Goal: Information Seeking & Learning: Learn about a topic

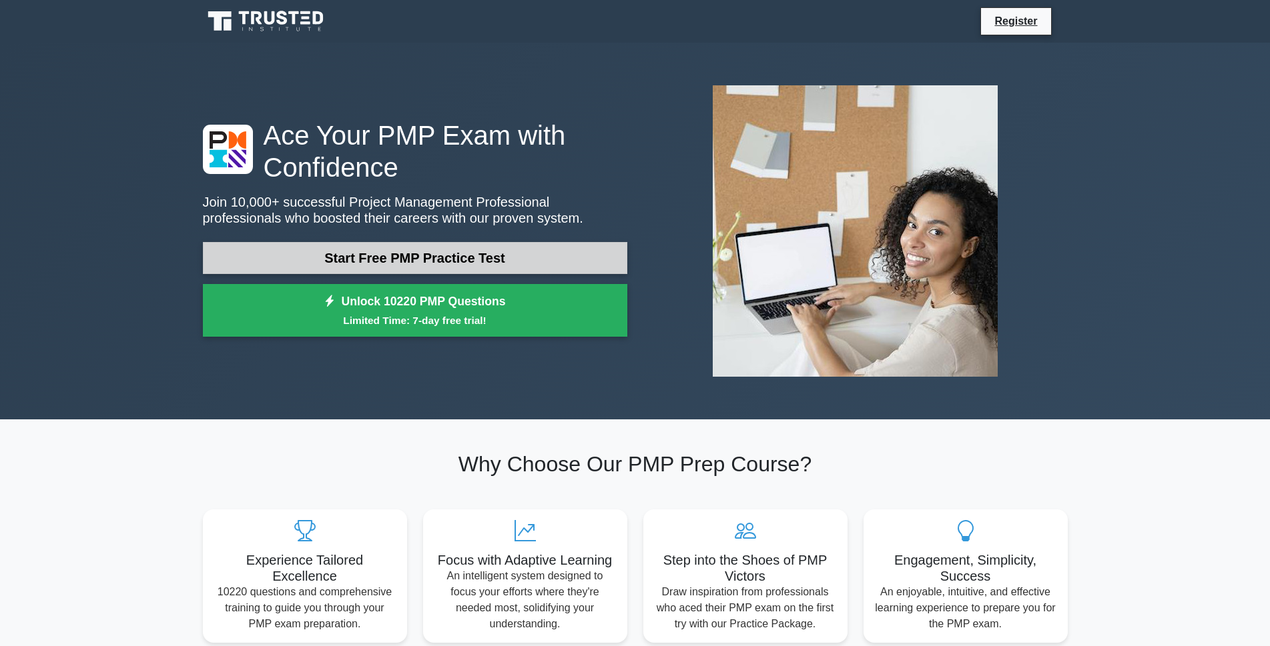
click at [485, 254] on link "Start Free PMP Practice Test" at bounding box center [415, 258] width 424 height 32
click at [448, 263] on link "Start Free PMP Practice Test" at bounding box center [415, 258] width 424 height 32
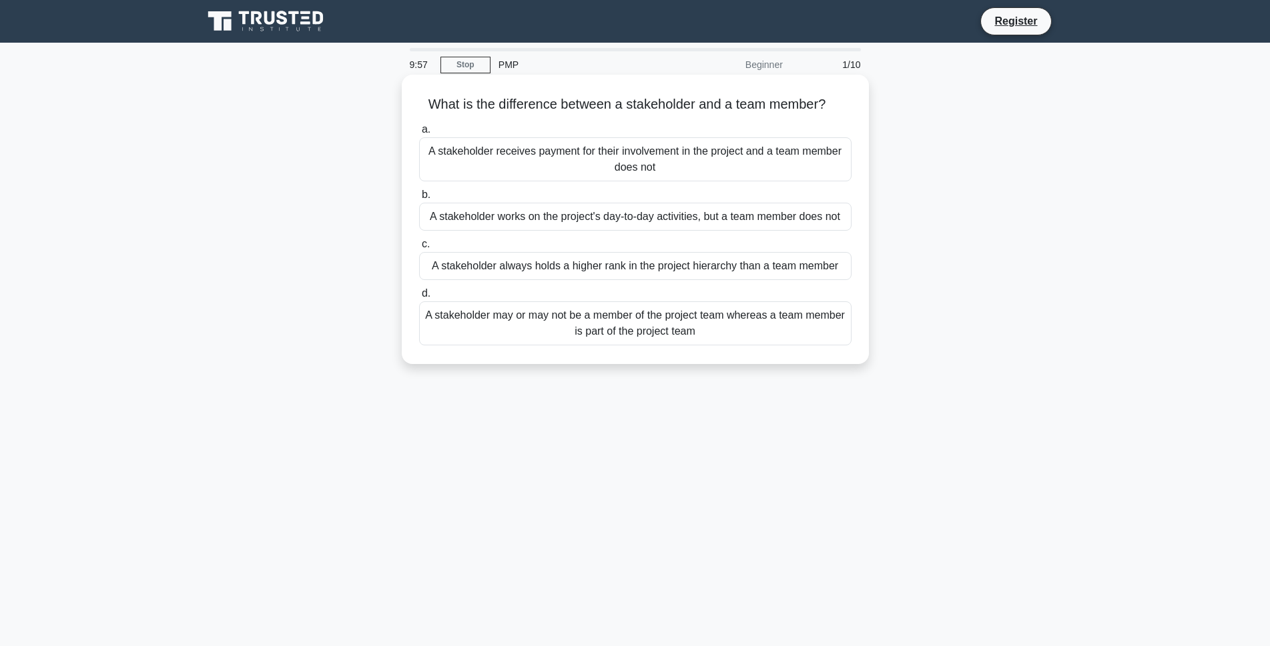
click at [669, 105] on h5 "What is the difference between a stakeholder and a team member? .spinner_0XTQ{t…" at bounding box center [635, 104] width 435 height 17
click at [489, 150] on div "A stakeholder receives payment for their involvement in the project and a team …" at bounding box center [635, 159] width 432 height 44
click at [419, 134] on input "a. A stakeholder receives payment for their involvement in the project and a te…" at bounding box center [419, 129] width 0 height 9
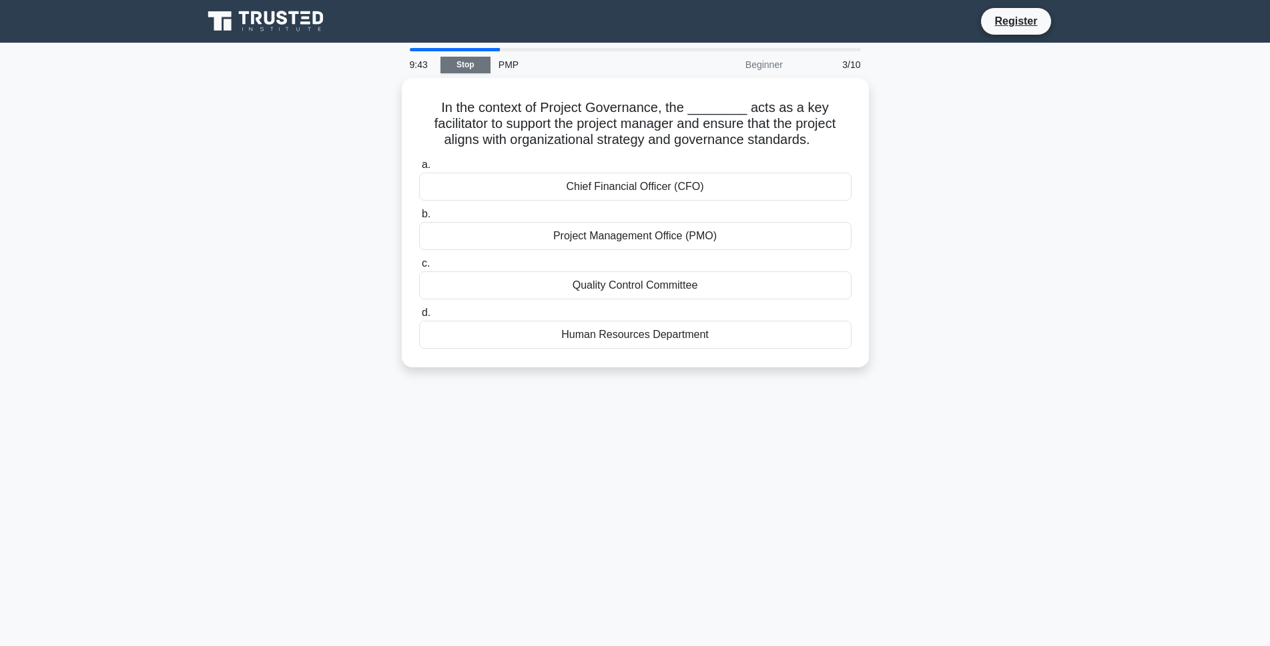
click at [454, 67] on link "Stop" at bounding box center [465, 65] width 50 height 17
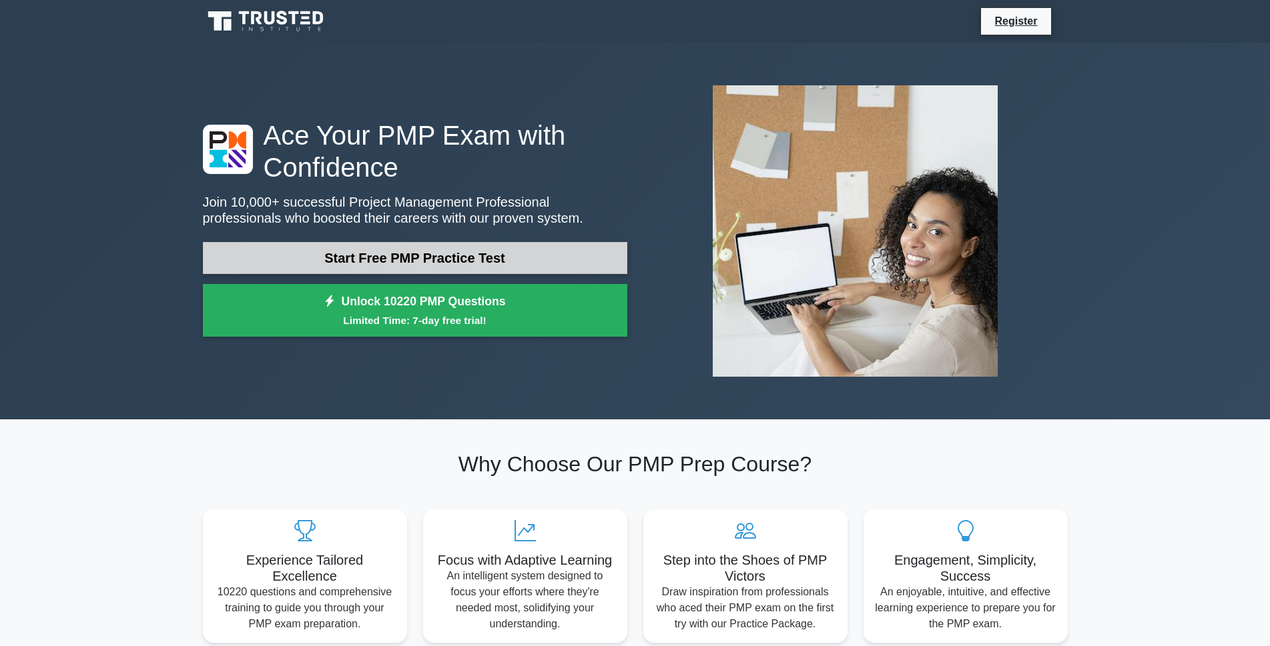
click at [414, 260] on link "Start Free PMP Practice Test" at bounding box center [415, 258] width 424 height 32
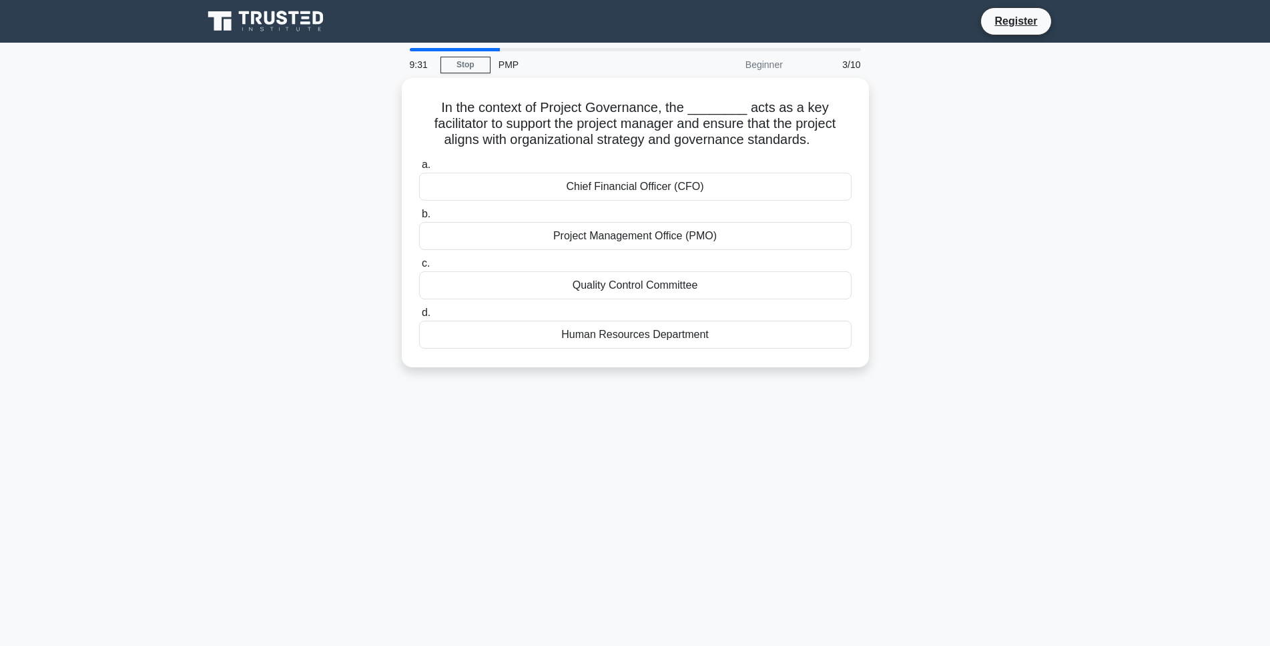
click at [853, 67] on div "3/10" at bounding box center [830, 64] width 78 height 27
click at [652, 232] on div "Project Management Office (PMO)" at bounding box center [635, 233] width 432 height 28
click at [419, 215] on input "b. Project Management Office (PMO)" at bounding box center [419, 211] width 0 height 9
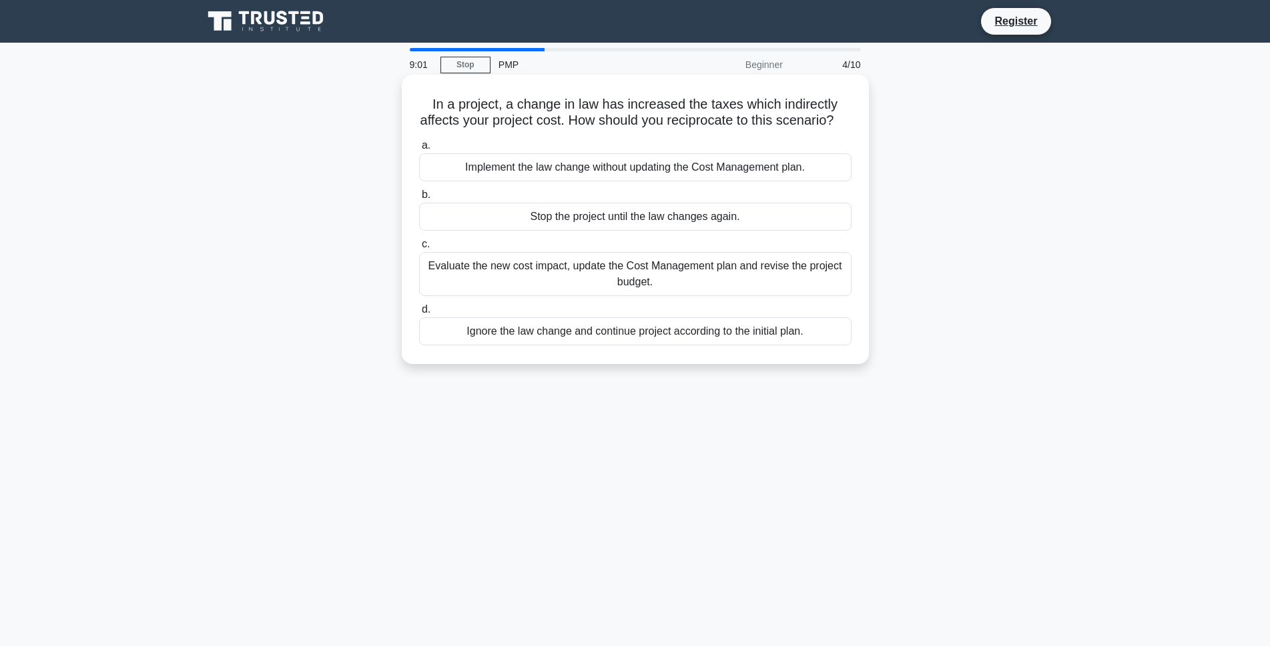
click at [620, 296] on div "Evaluate the new cost impact, update the Cost Management plan and revise the pr…" at bounding box center [635, 274] width 432 height 44
click at [419, 249] on input "c. Evaluate the new cost impact, update the Cost Management plan and revise the…" at bounding box center [419, 244] width 0 height 9
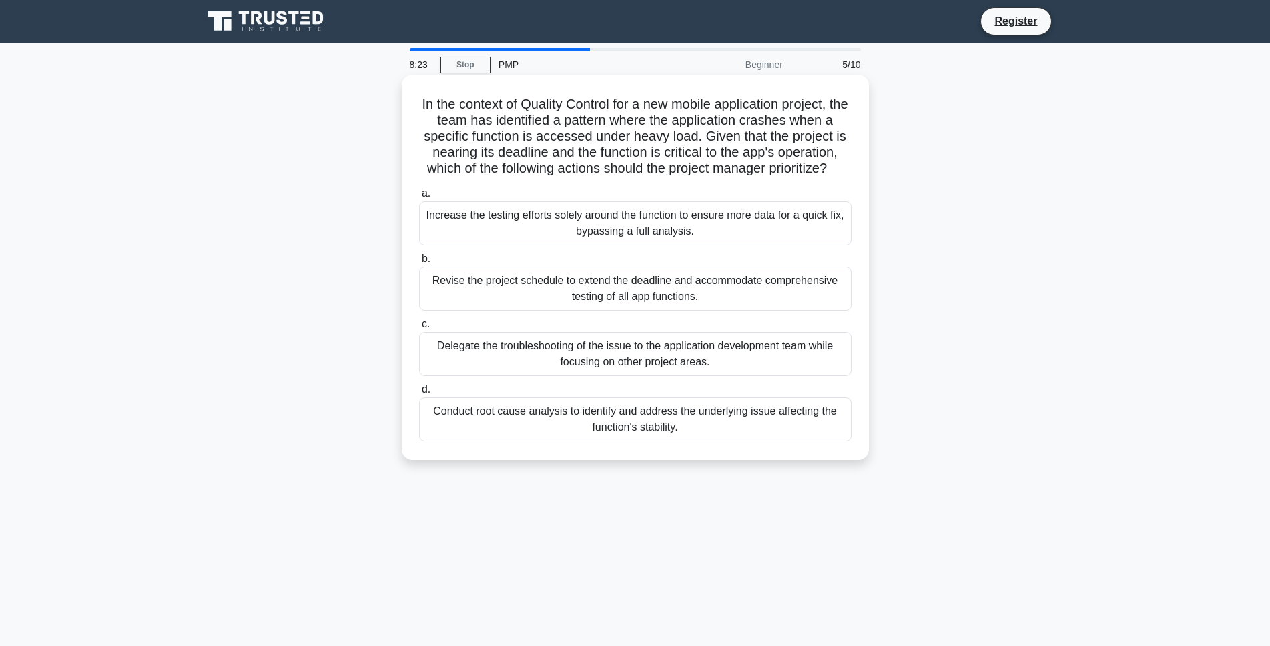
click at [673, 439] on div "Conduct root cause analysis to identify and address the underlying issue affect…" at bounding box center [635, 420] width 432 height 44
click at [419, 394] on input "d. Conduct root cause analysis to identify and address the underlying issue aff…" at bounding box center [419, 390] width 0 height 9
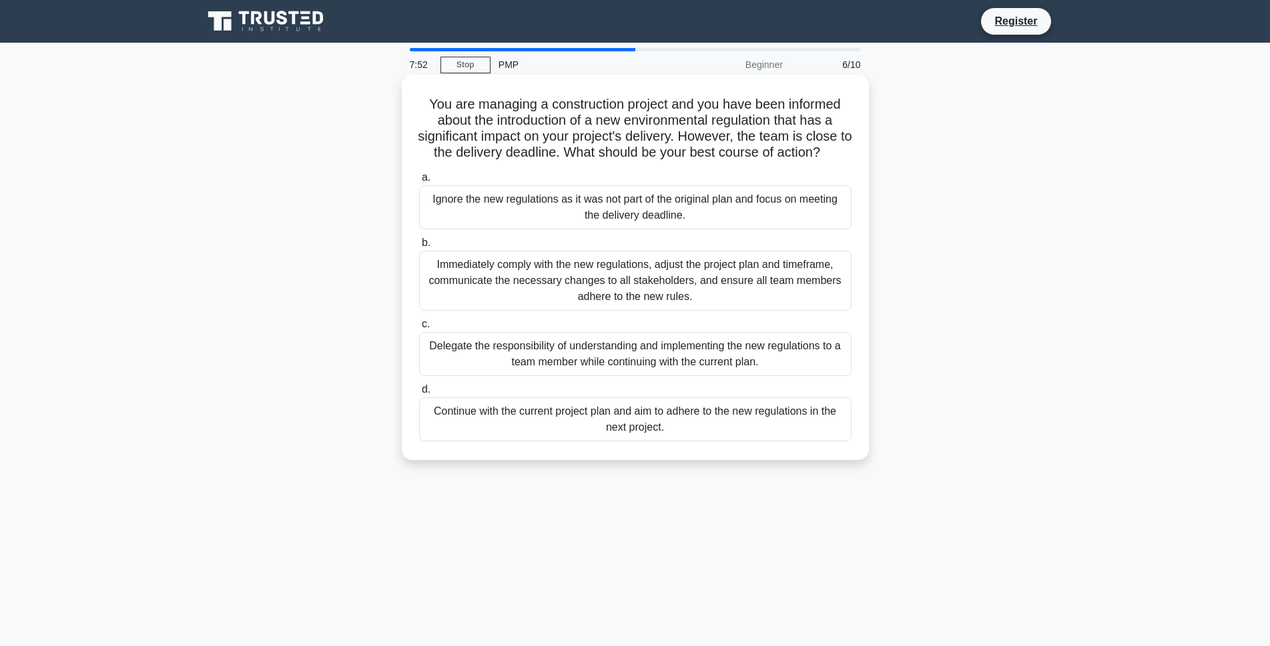
click at [609, 282] on div "Immediately comply with the new regulations, adjust the project plan and timefr…" at bounding box center [635, 281] width 432 height 60
click at [419, 247] on input "b. Immediately comply with the new regulations, adjust the project plan and tim…" at bounding box center [419, 243] width 0 height 9
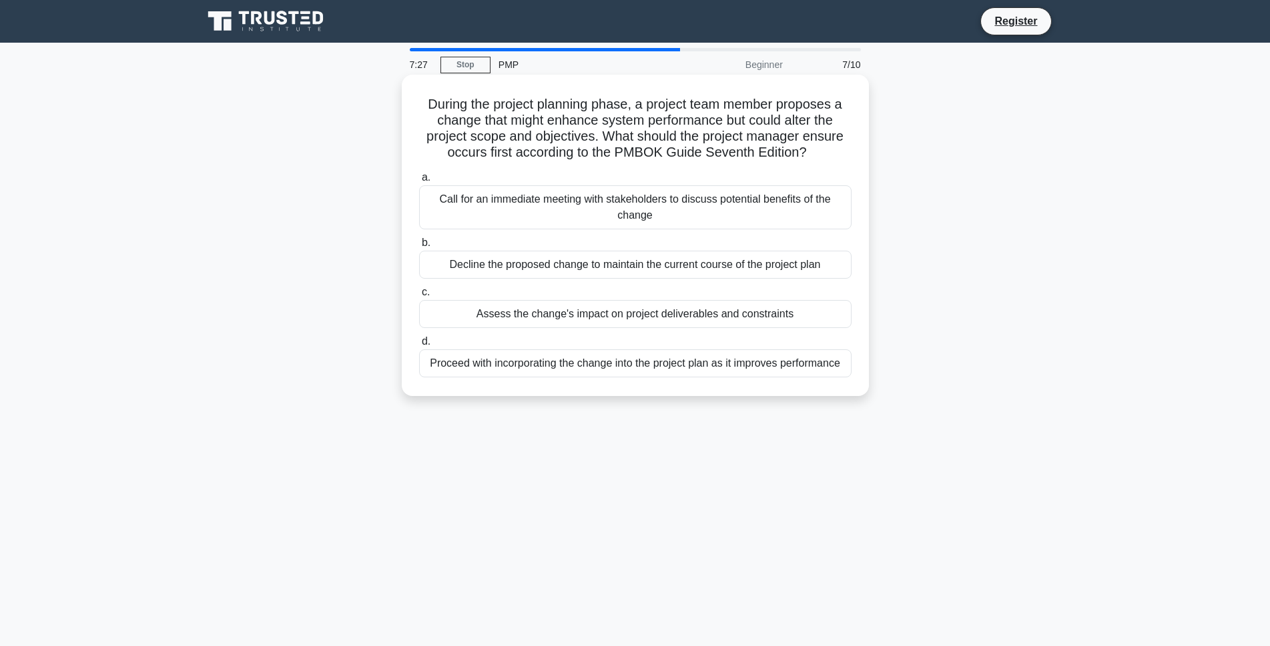
click at [617, 320] on div "Assess the change's impact on project deliverables and constraints" at bounding box center [635, 314] width 432 height 28
click at [419, 297] on input "c. Assess the change's impact on project deliverables and constraints" at bounding box center [419, 292] width 0 height 9
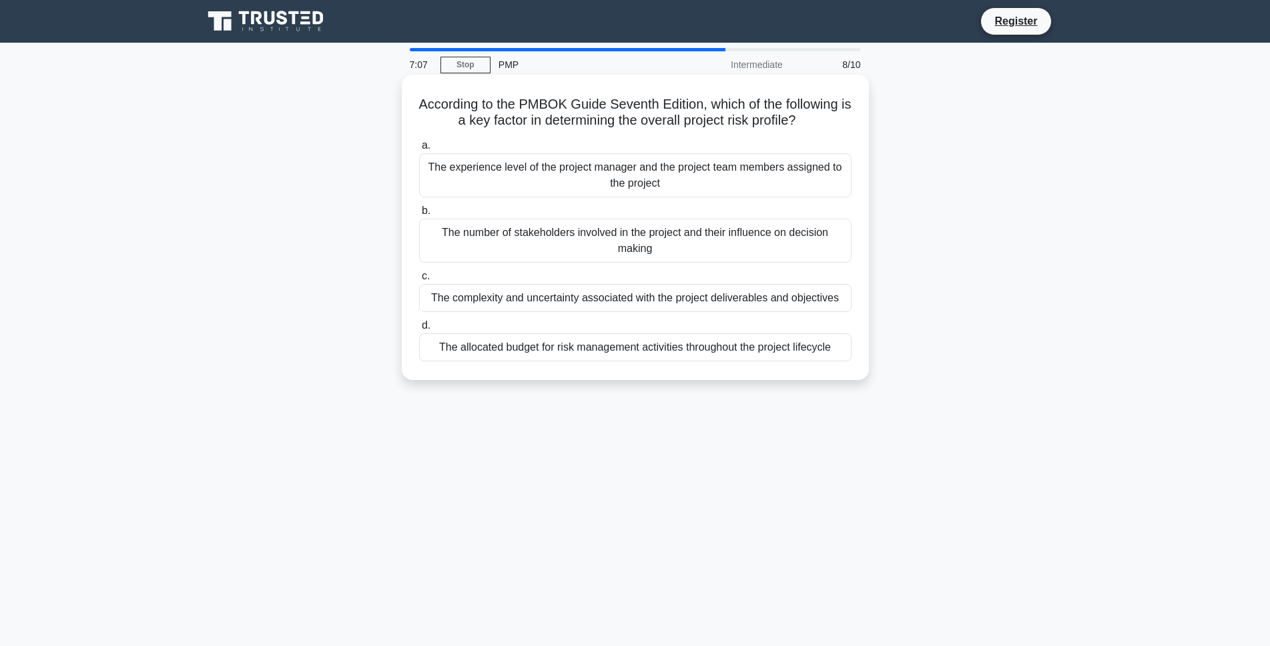
click at [607, 306] on div "The complexity and uncertainty associated with the project deliverables and obj…" at bounding box center [635, 298] width 432 height 28
click at [419, 281] on input "c. The complexity and uncertainty associated with the project deliverables and …" at bounding box center [419, 276] width 0 height 9
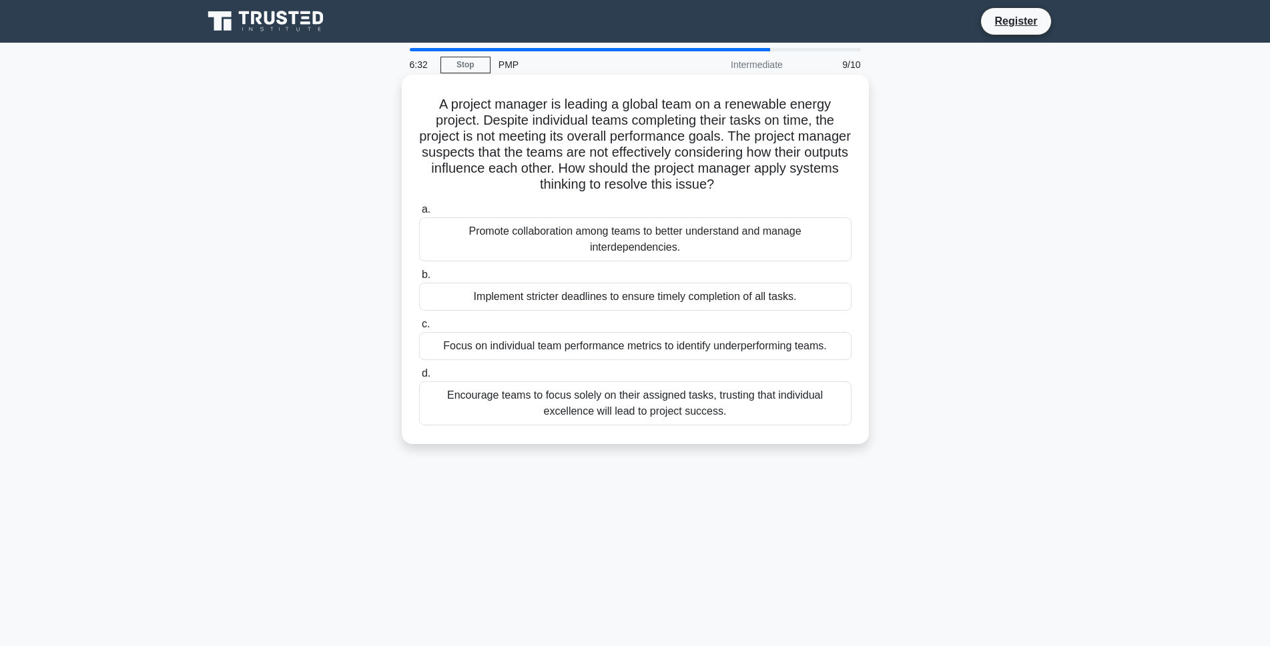
click at [644, 241] on div "Promote collaboration among teams to better understand and manage interdependen…" at bounding box center [635, 239] width 432 height 44
click at [419, 214] on input "a. Promote collaboration among teams to better understand and manage interdepen…" at bounding box center [419, 209] width 0 height 9
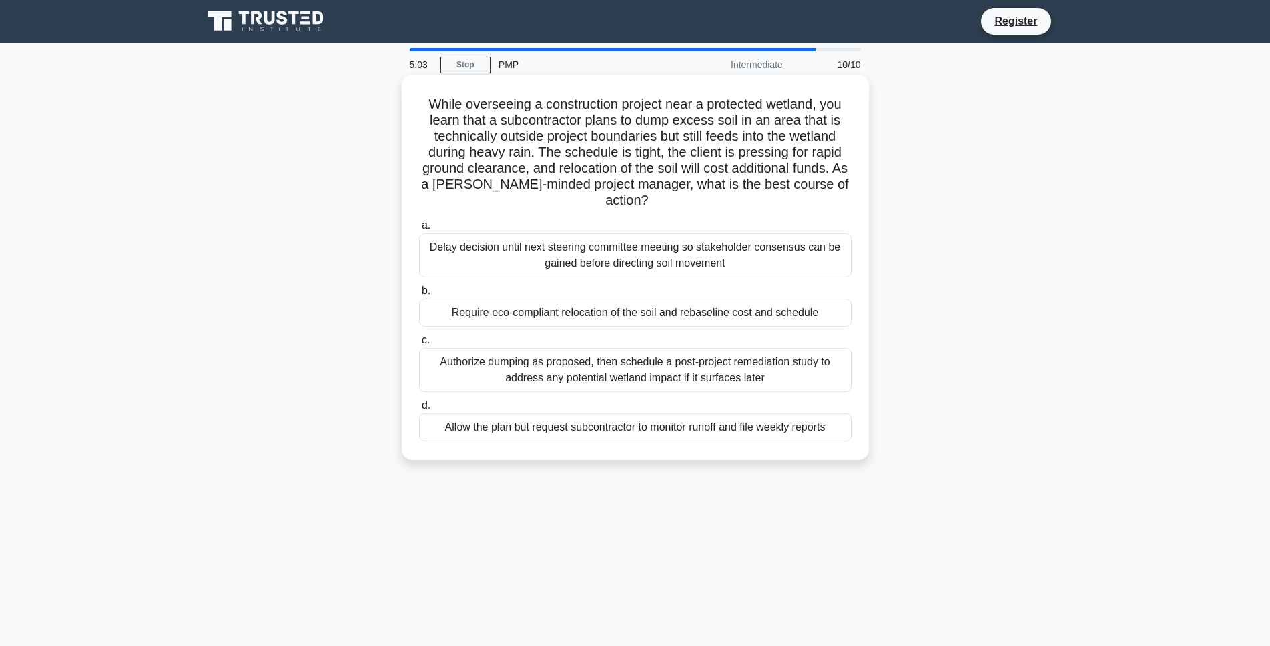
click at [494, 319] on div "Require eco-compliant relocation of the soil and rebaseline cost and schedule" at bounding box center [635, 313] width 432 height 28
click at [419, 296] on input "b. Require eco-compliant relocation of the soil and rebaseline cost and schedule" at bounding box center [419, 291] width 0 height 9
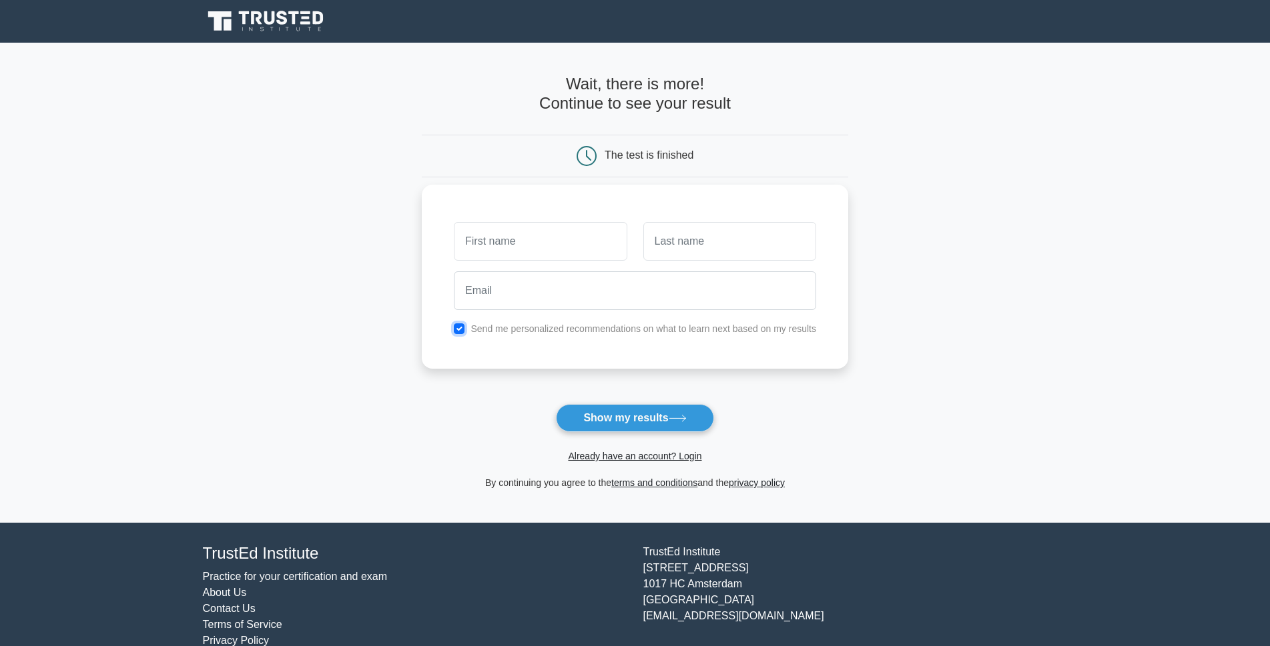
click at [460, 330] on input "checkbox" at bounding box center [459, 329] width 11 height 11
checkbox input "false"
click at [515, 241] on input "text" at bounding box center [540, 241] width 173 height 39
type input "[PERSON_NAME]"
click at [650, 243] on input "text" at bounding box center [729, 241] width 173 height 39
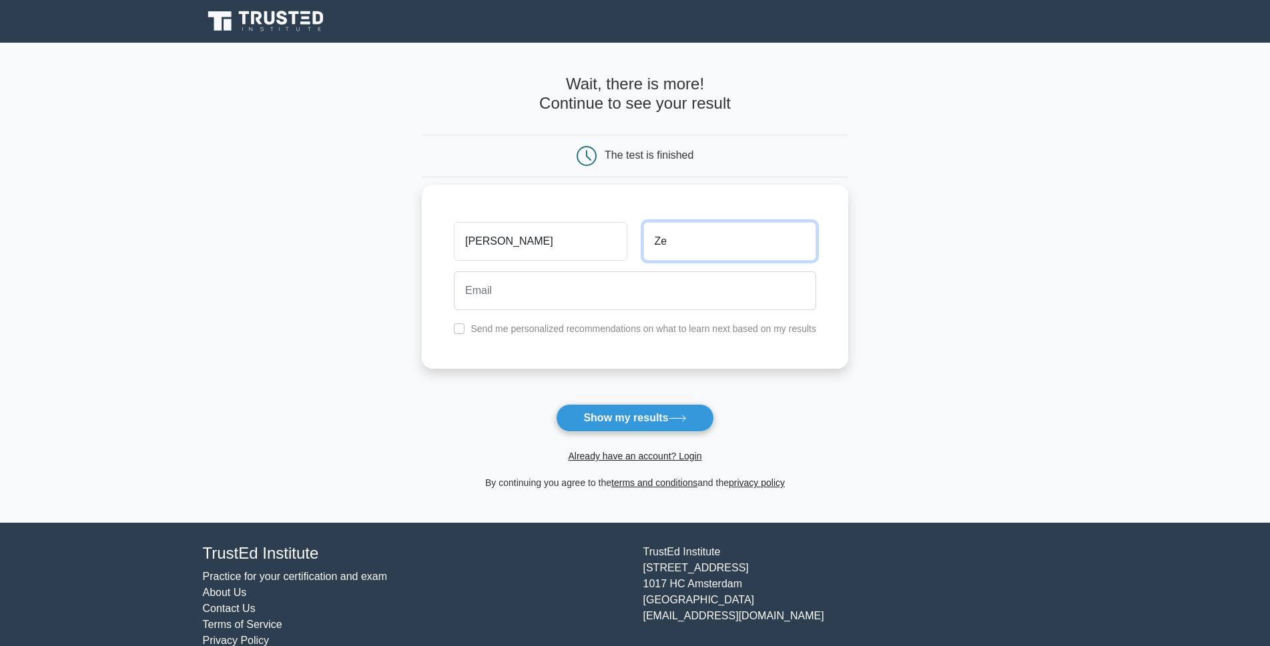
type input "Ze"
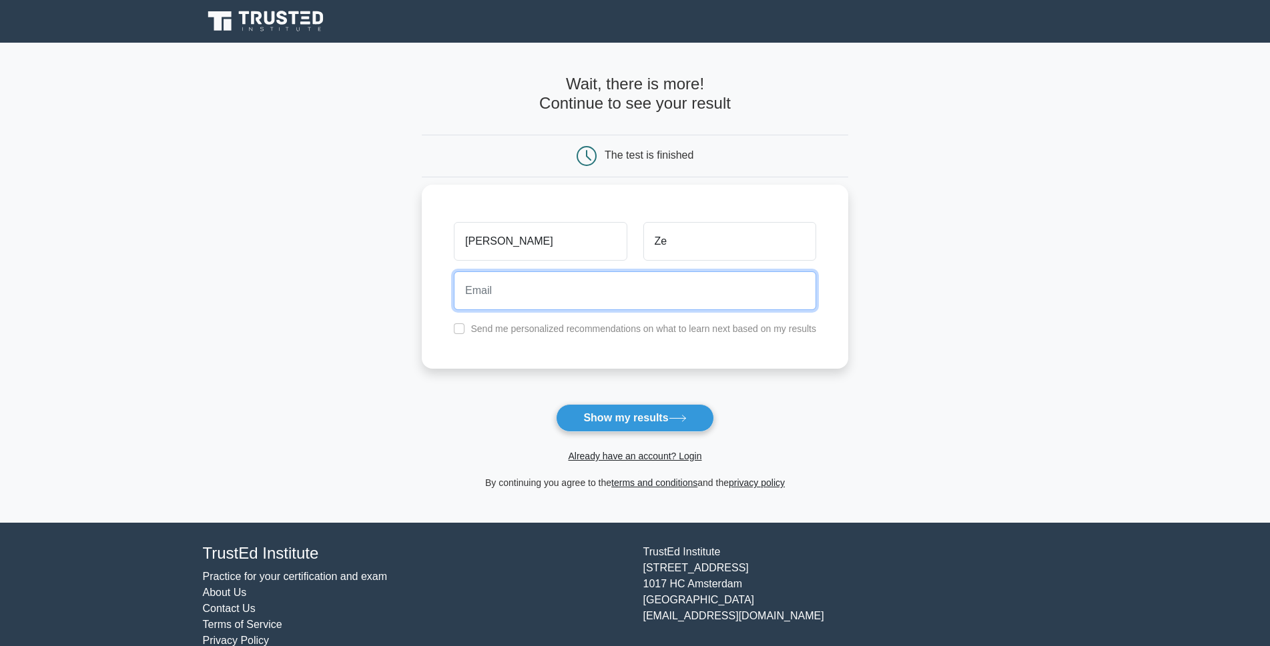
click at [518, 292] on input "email" at bounding box center [635, 291] width 362 height 39
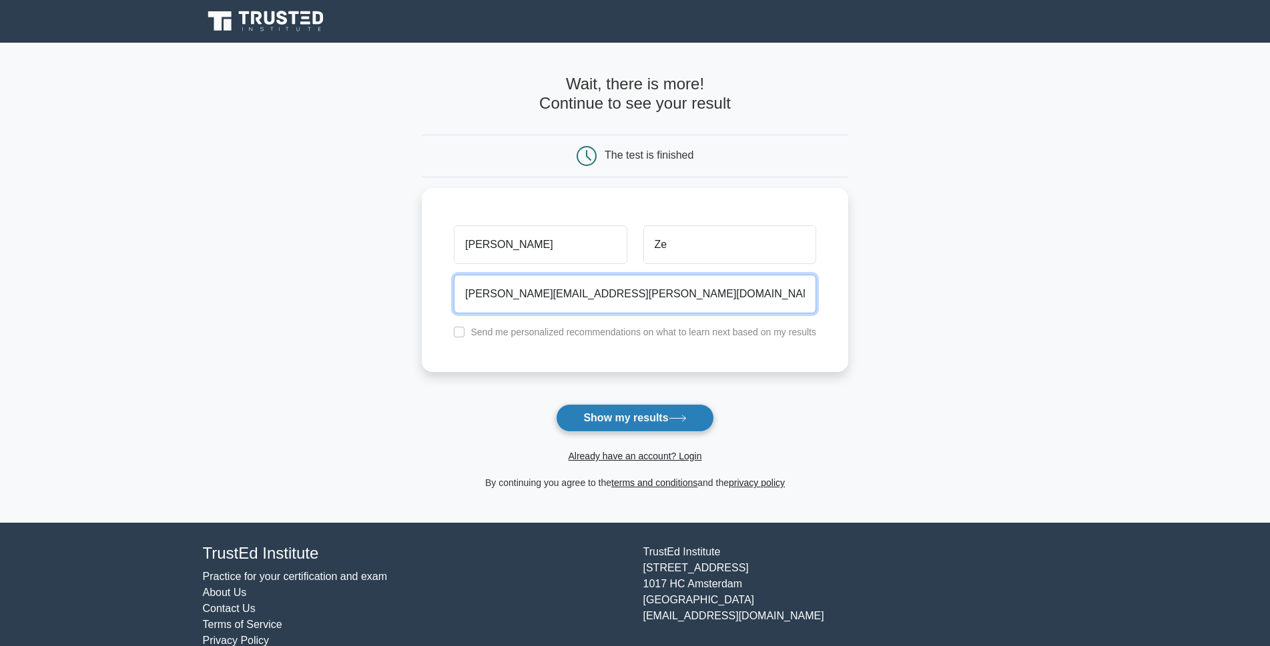
type input "sal.zevola@gmail.com"
click at [656, 423] on button "Show my results" at bounding box center [634, 418] width 157 height 28
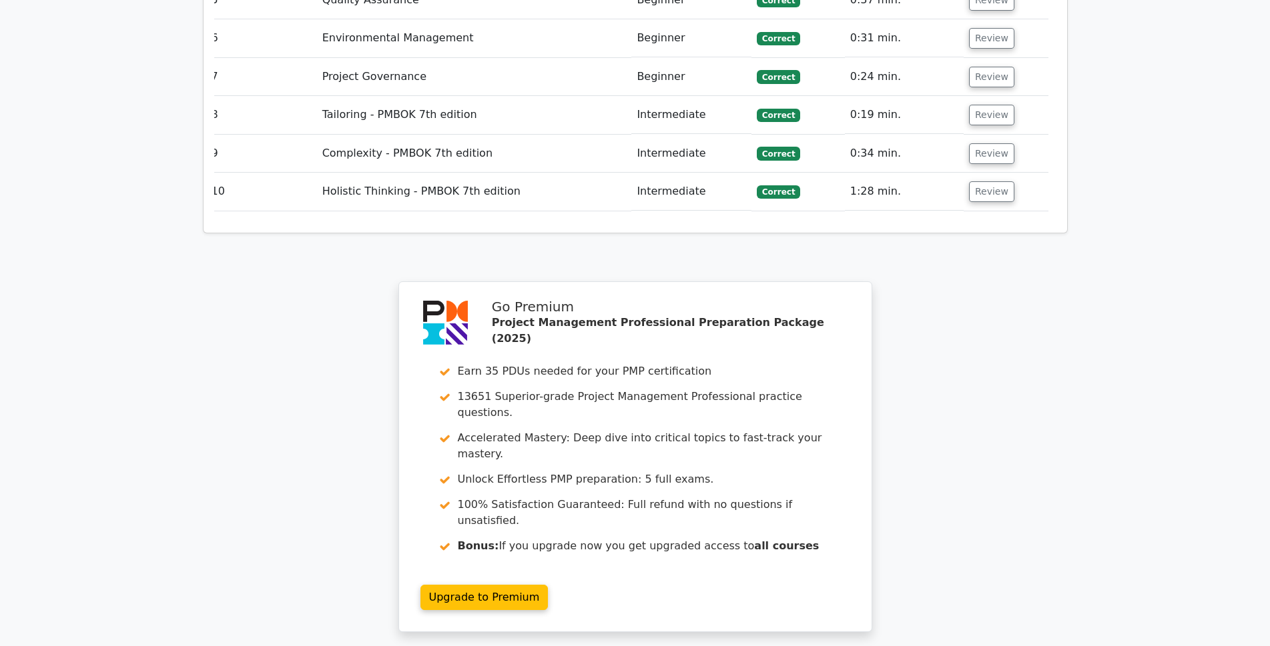
scroll to position [2215, 0]
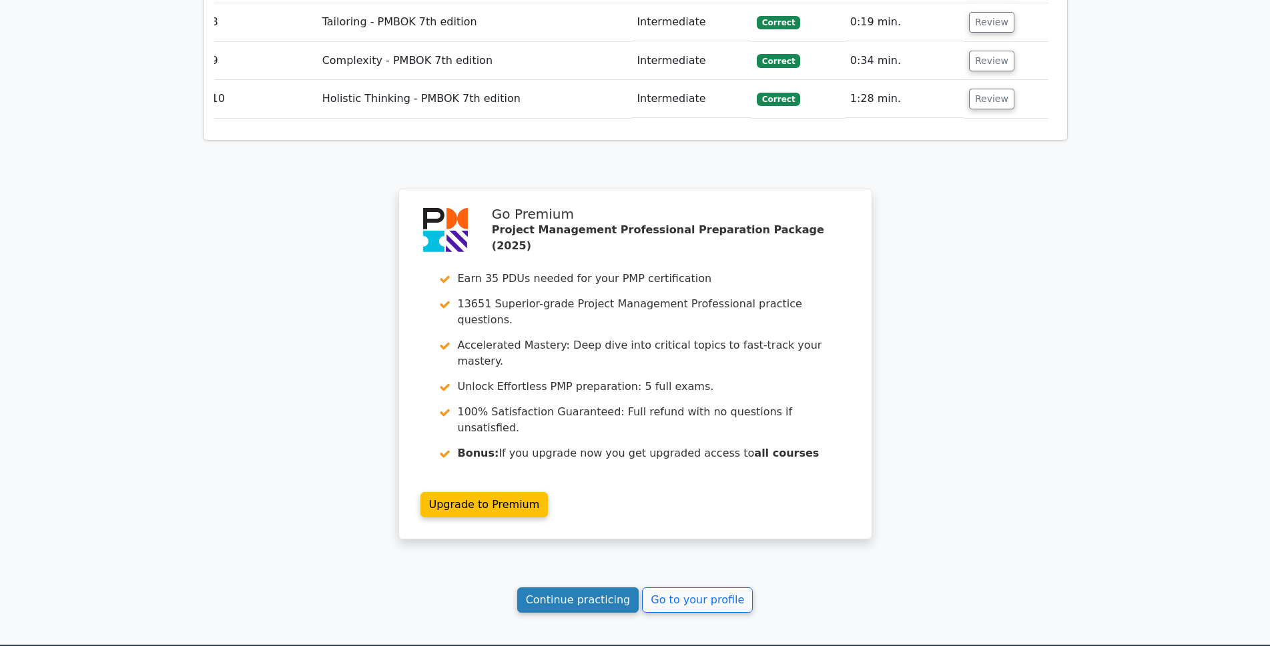
click at [600, 588] on link "Continue practicing" at bounding box center [578, 600] width 122 height 25
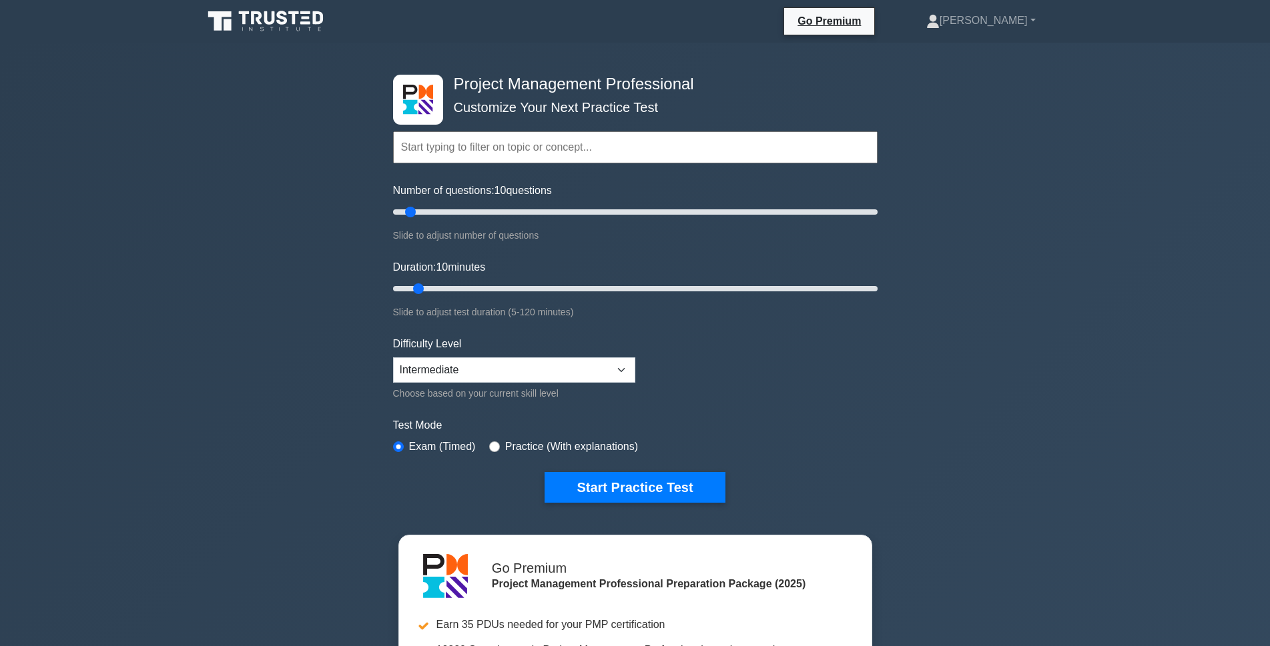
click at [516, 157] on input "text" at bounding box center [635, 147] width 484 height 32
click at [274, 218] on div "Project Management Professional Customize Your Next Practice Test Topics Scope …" at bounding box center [635, 450] width 1270 height 814
drag, startPoint x: 408, startPoint y: 214, endPoint x: 425, endPoint y: 215, distance: 17.4
type input "15"
click at [425, 215] on input "Number of questions: 15 questions" at bounding box center [635, 212] width 484 height 16
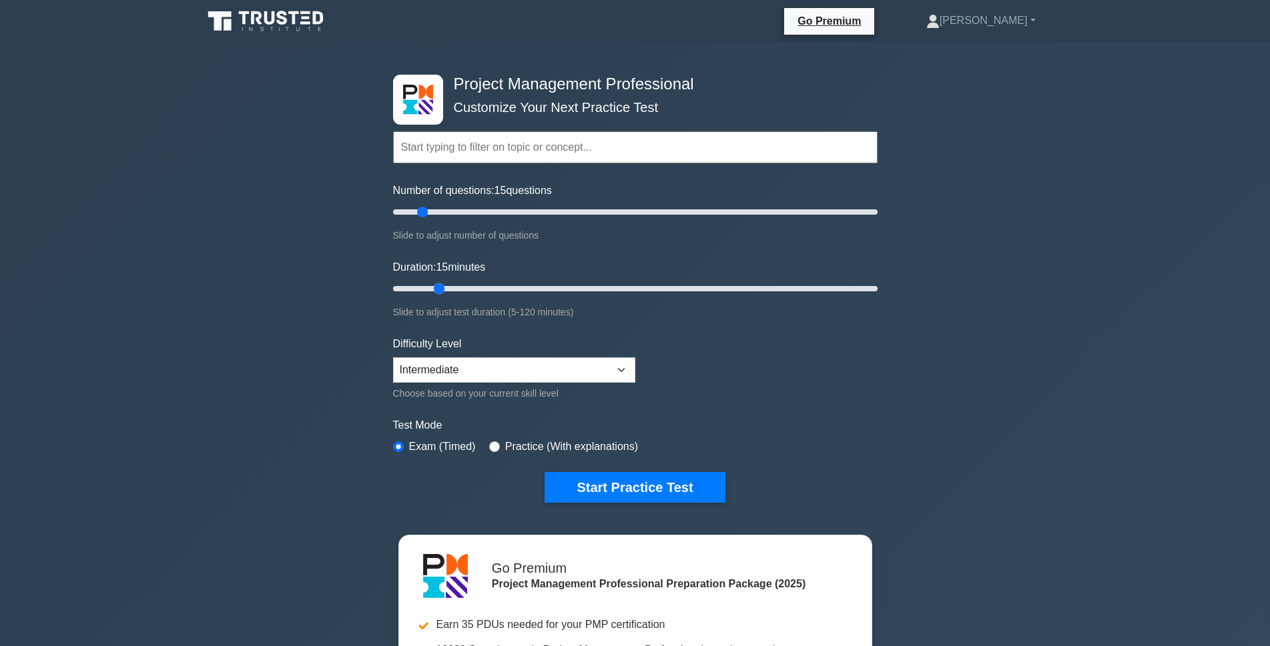
drag, startPoint x: 418, startPoint y: 291, endPoint x: 436, endPoint y: 290, distance: 18.0
type input "15"
click at [436, 290] on input "Duration: 15 minutes" at bounding box center [635, 289] width 484 height 16
click at [474, 375] on select "Beginner Intermediate Expert" at bounding box center [514, 370] width 242 height 25
select select "expert"
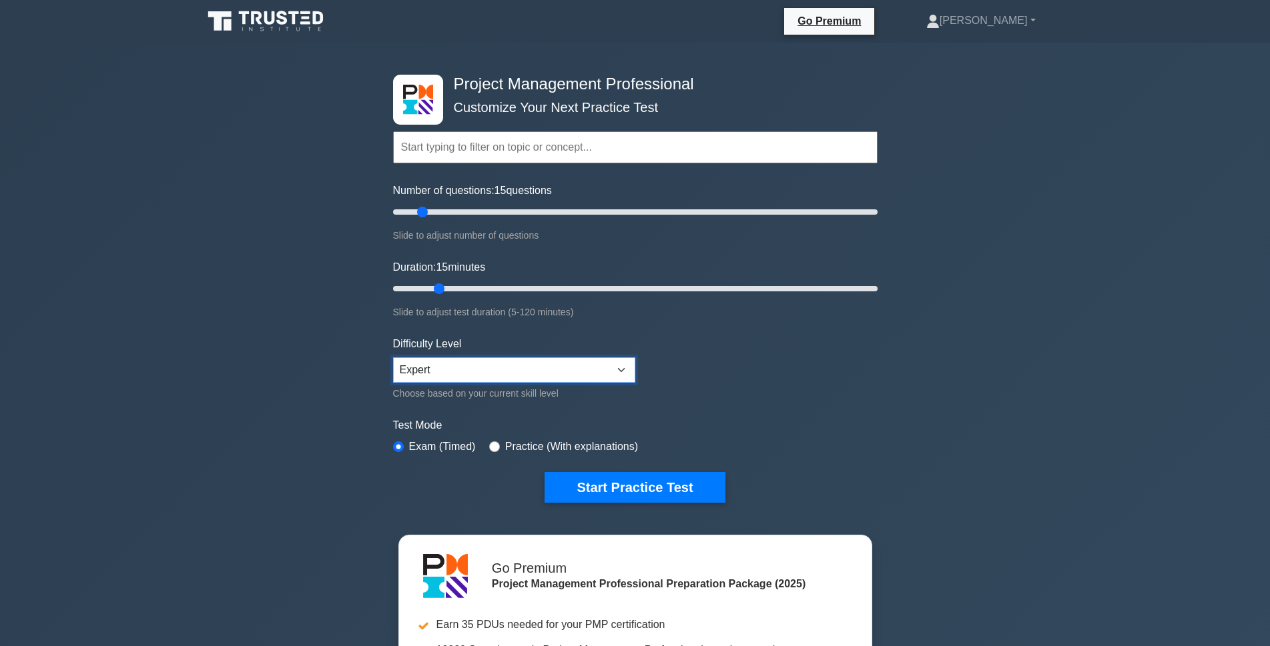
click at [393, 358] on select "Beginner Intermediate Expert" at bounding box center [514, 370] width 242 height 25
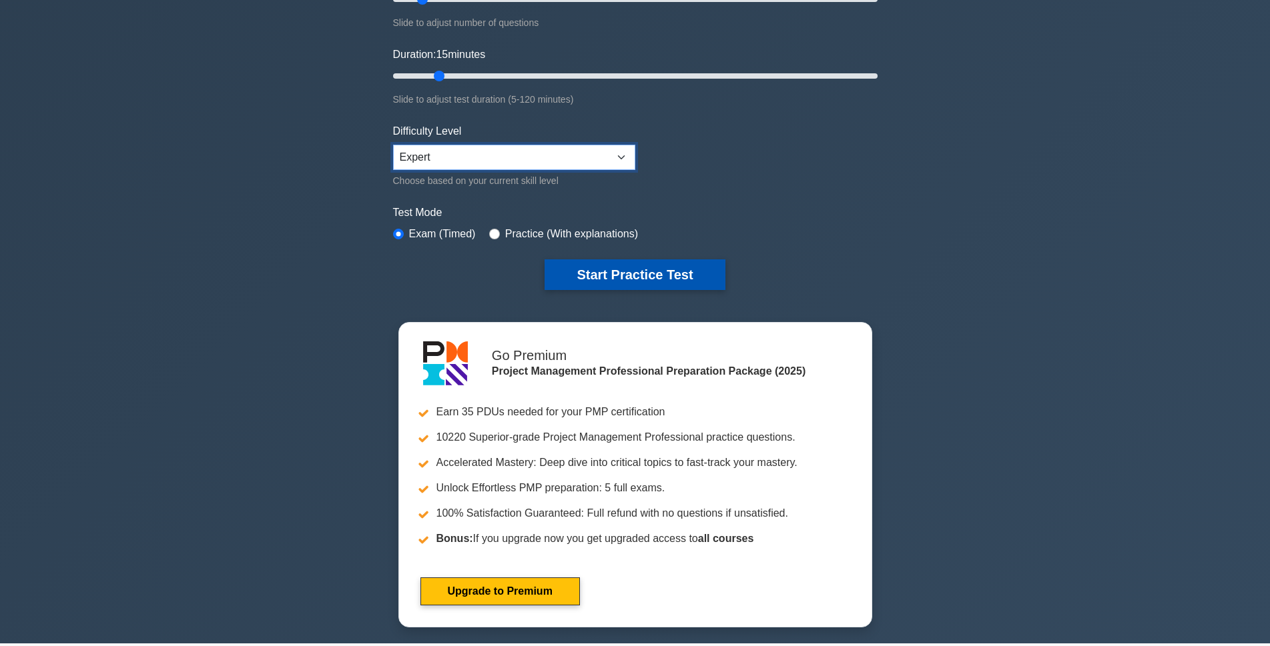
scroll to position [200, 0]
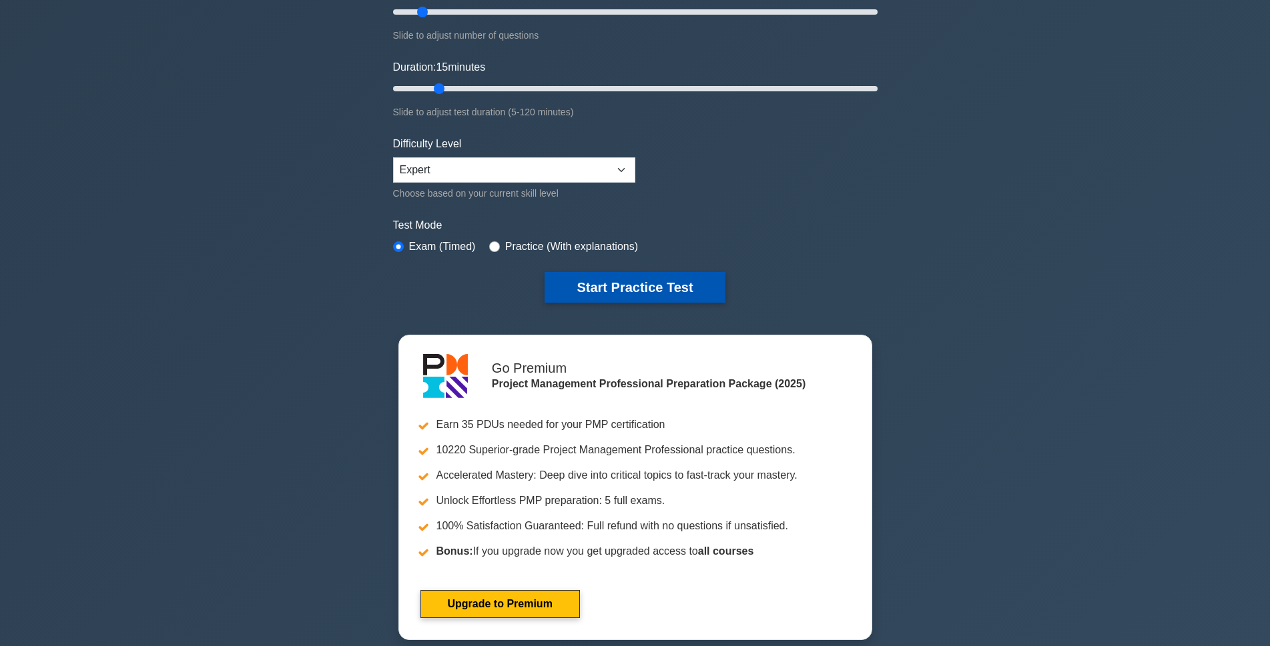
click at [650, 287] on button "Start Practice Test" at bounding box center [634, 287] width 180 height 31
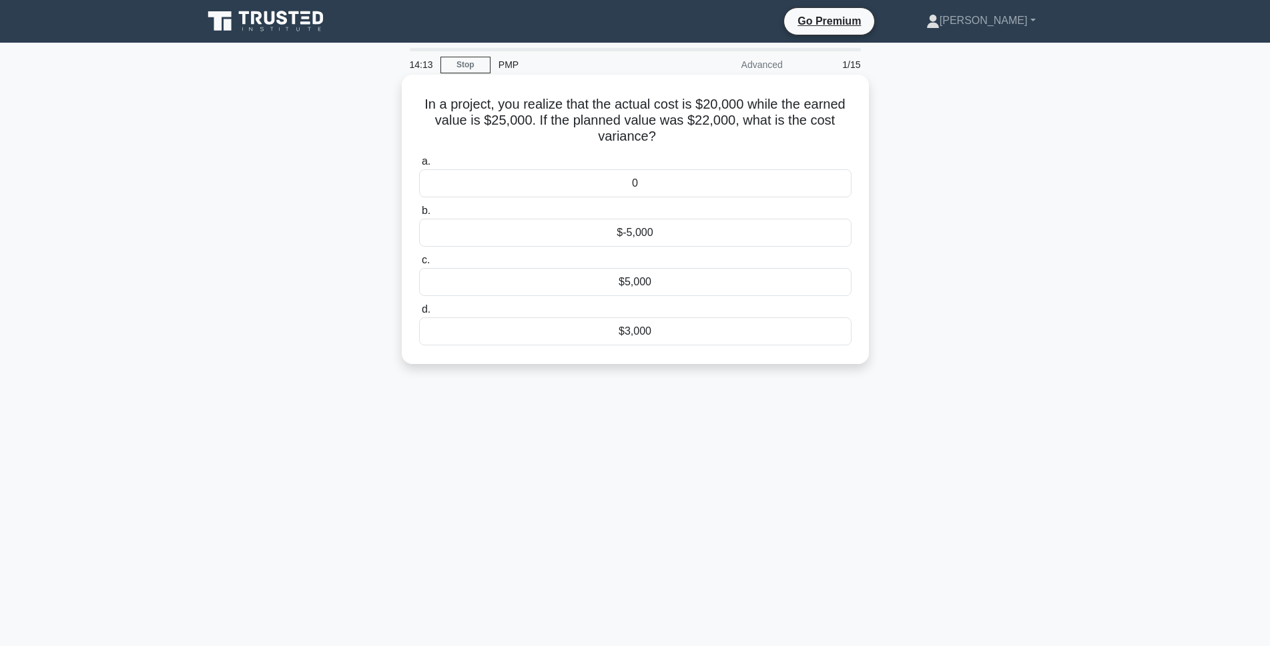
click at [615, 237] on div "$-5,000" at bounding box center [635, 233] width 432 height 28
click at [419, 215] on input "b. $-5,000" at bounding box center [419, 211] width 0 height 9
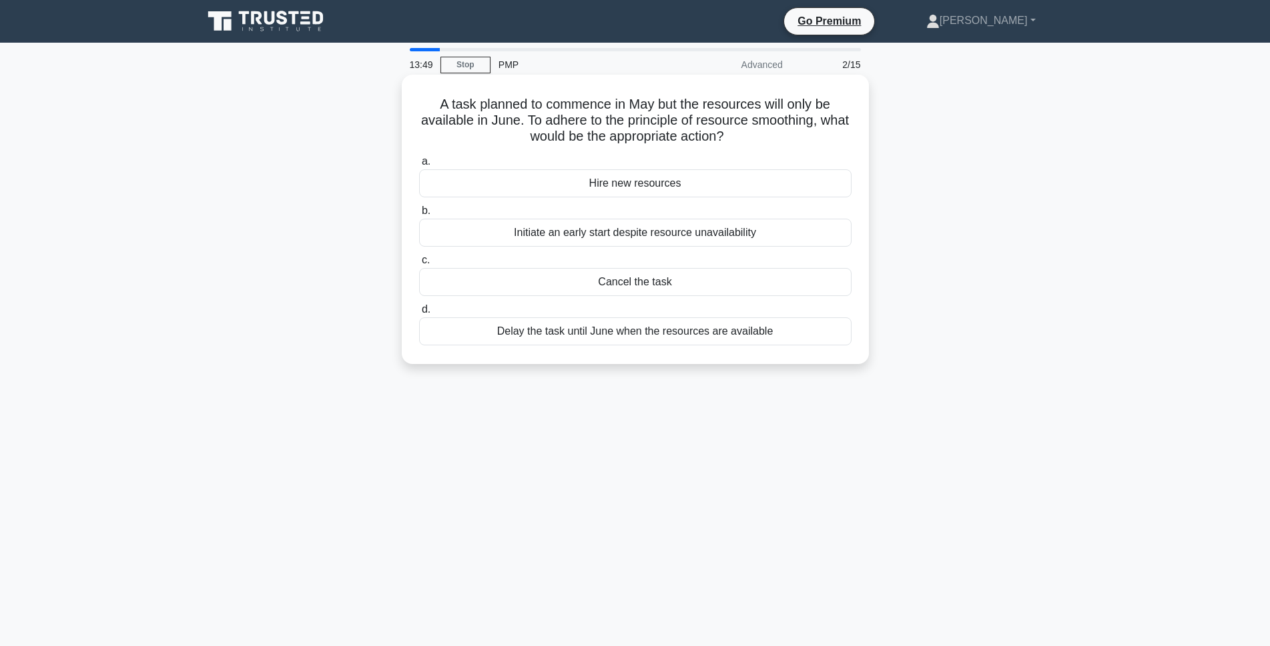
click at [583, 339] on div "Delay the task until June when the resources are available" at bounding box center [635, 332] width 432 height 28
click at [419, 314] on input "[PERSON_NAME] the task until June when the resources are available" at bounding box center [419, 310] width 0 height 9
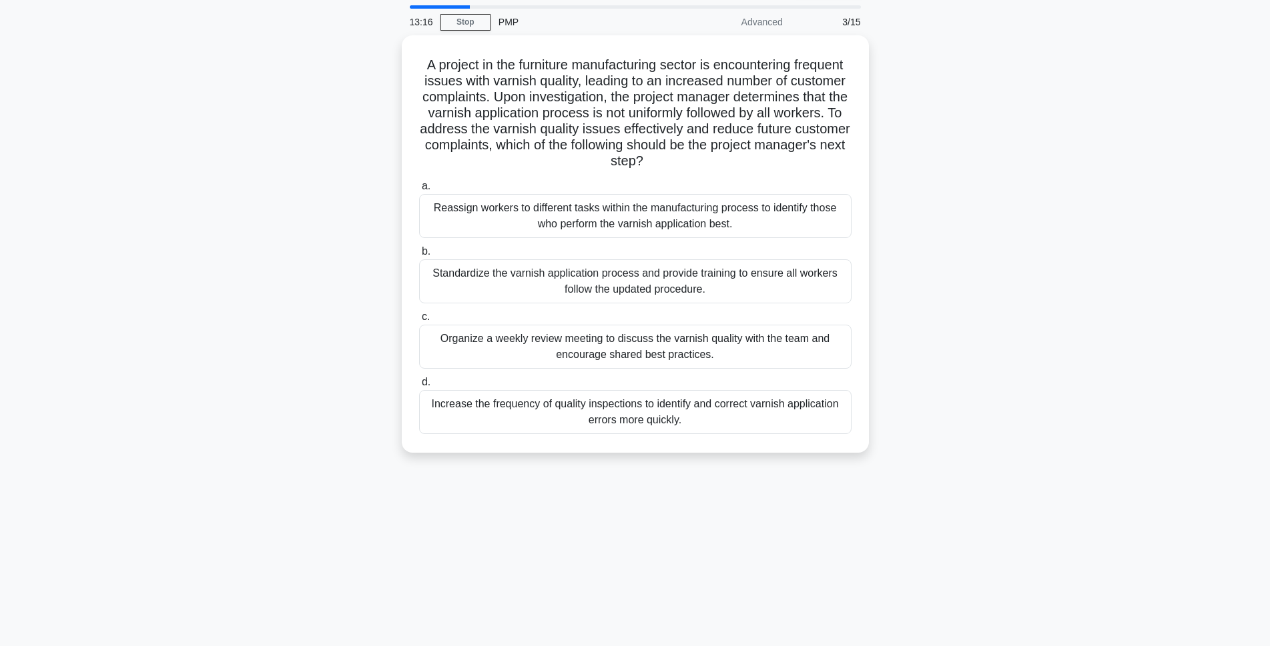
scroll to position [67, 0]
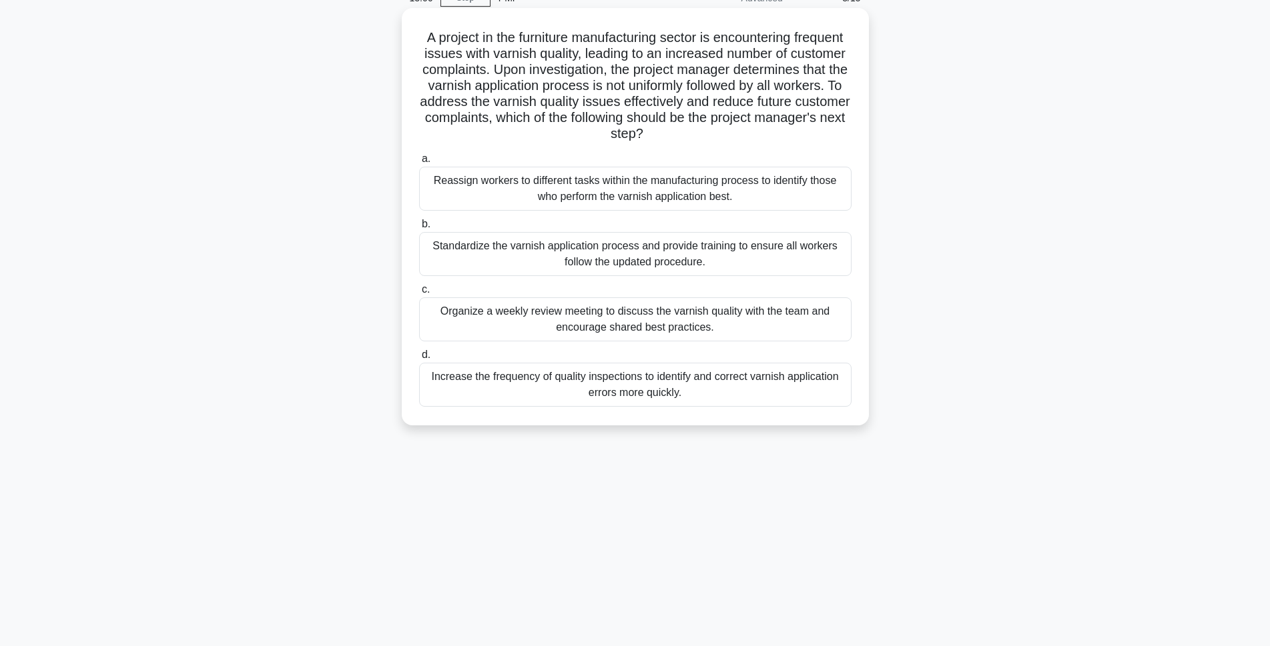
click at [614, 254] on div "Standardize the varnish application process and provide training to ensure all …" at bounding box center [635, 254] width 432 height 44
click at [419, 229] on input "b. Standardize the varnish application process and provide training to ensure a…" at bounding box center [419, 224] width 0 height 9
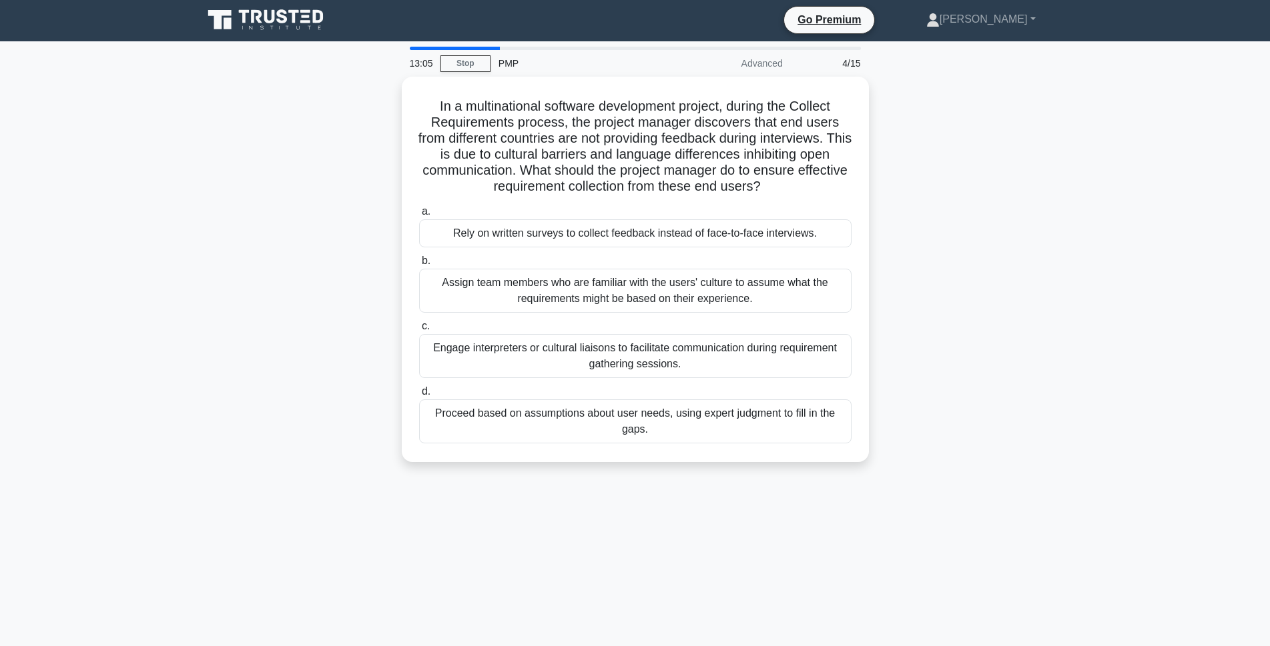
scroll to position [0, 0]
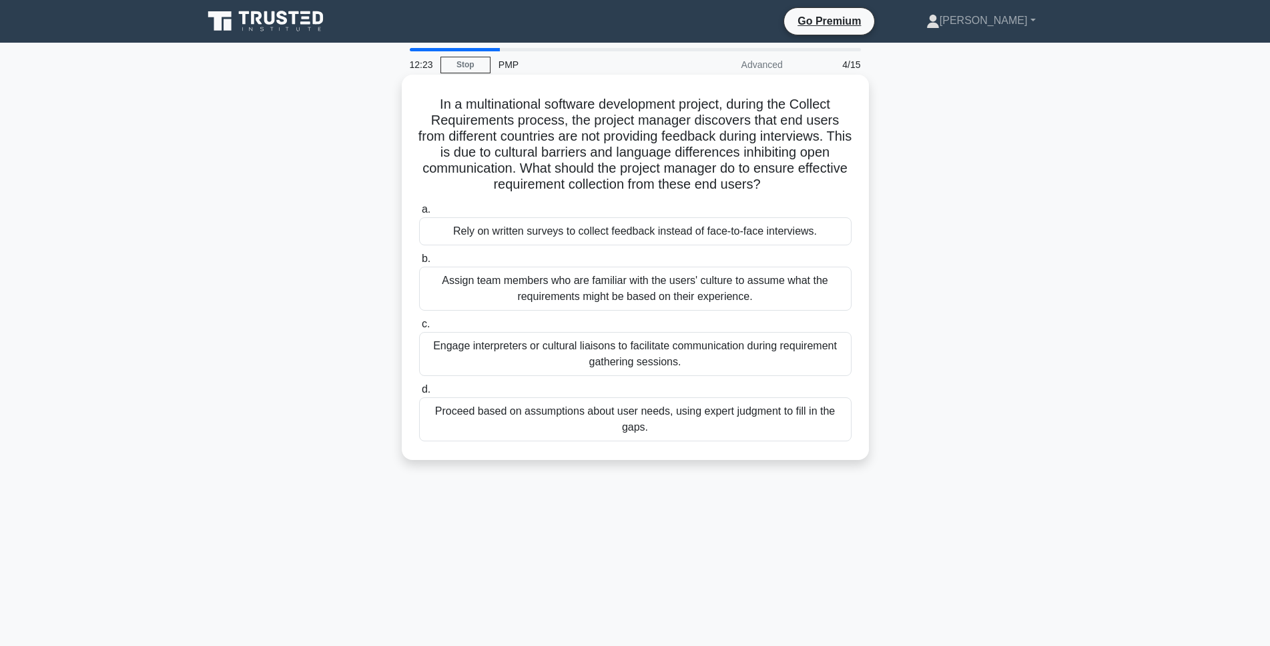
click at [682, 356] on div "Engage interpreters or cultural liaisons to facilitate communication during req…" at bounding box center [635, 354] width 432 height 44
click at [419, 329] on input "c. Engage interpreters or cultural liaisons to facilitate communication during …" at bounding box center [419, 324] width 0 height 9
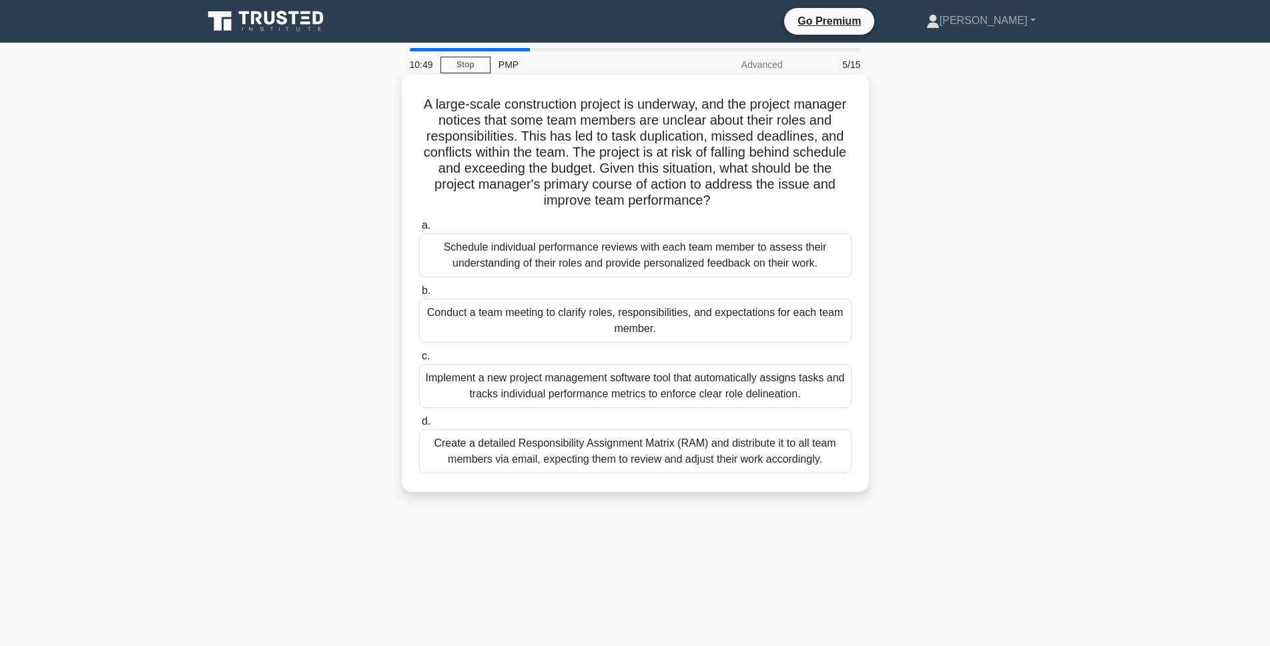
click at [732, 264] on div "Schedule individual performance reviews with each team member to assess their u…" at bounding box center [635, 255] width 432 height 44
click at [419, 230] on input "a. Schedule individual performance reviews with each team member to assess thei…" at bounding box center [419, 225] width 0 height 9
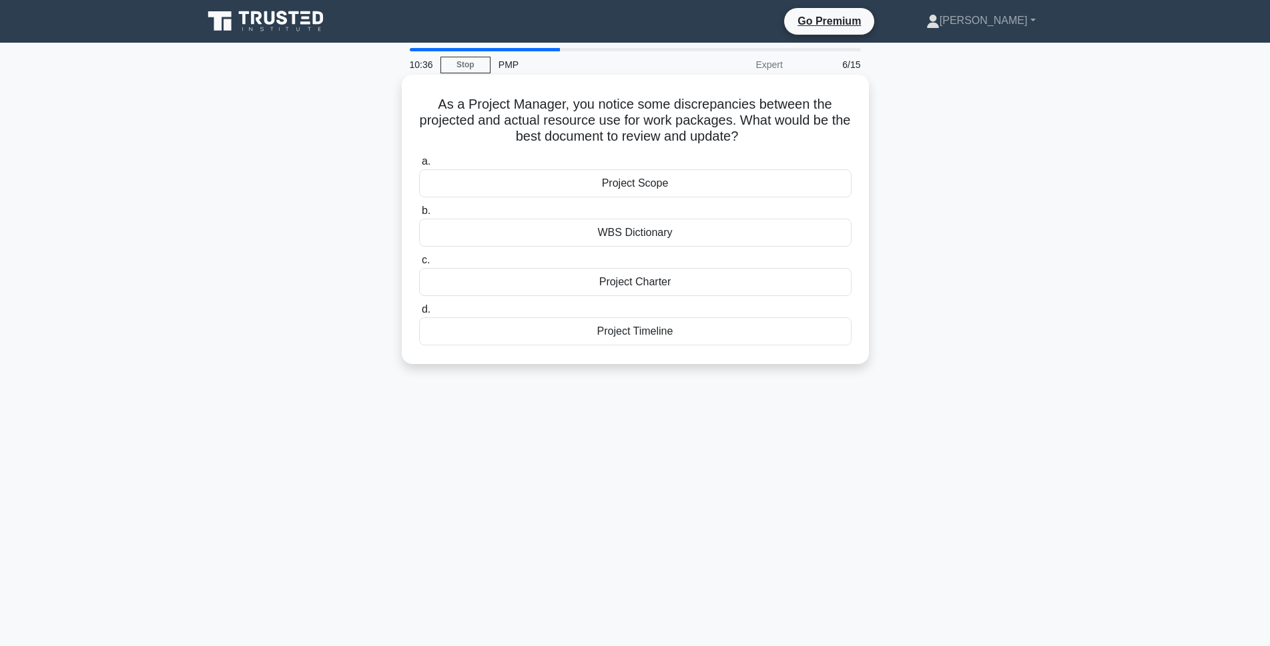
click at [633, 235] on div "WBS Dictionary" at bounding box center [635, 233] width 432 height 28
click at [419, 215] on input "b. WBS Dictionary" at bounding box center [419, 211] width 0 height 9
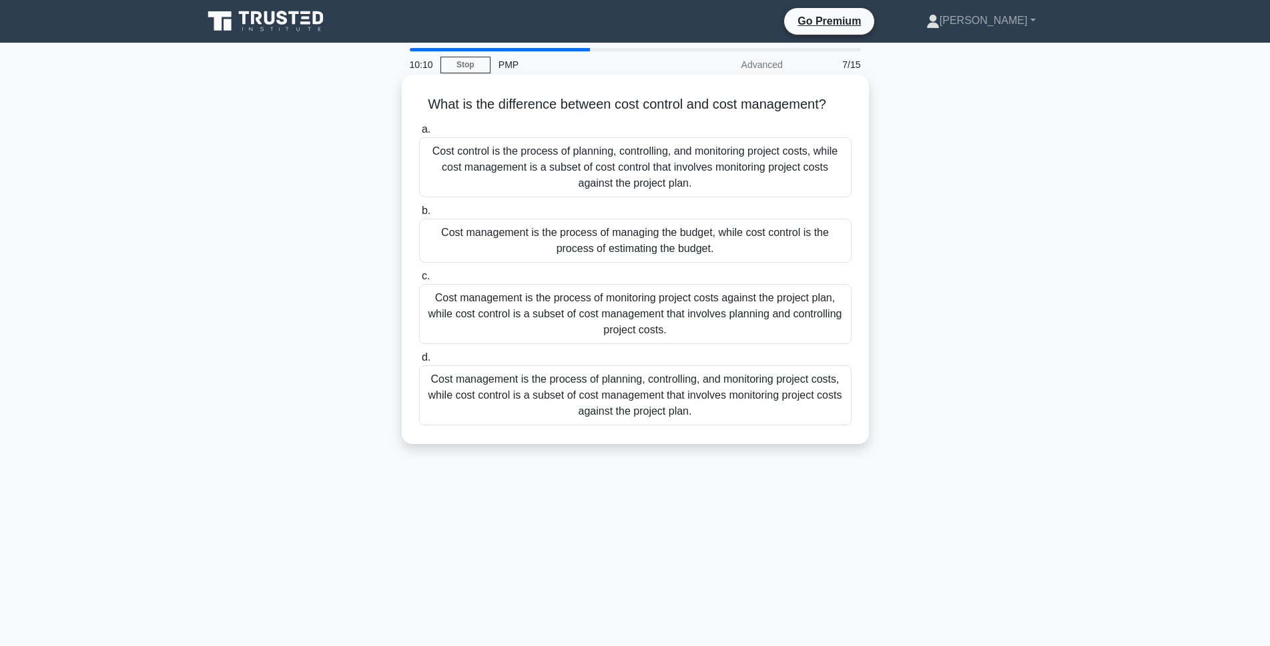
click at [686, 400] on div "Cost management is the process of planning, controlling, and monitoring project…" at bounding box center [635, 396] width 432 height 60
click at [419, 362] on input "d. Cost management is the process of planning, controlling, and monitoring proj…" at bounding box center [419, 358] width 0 height 9
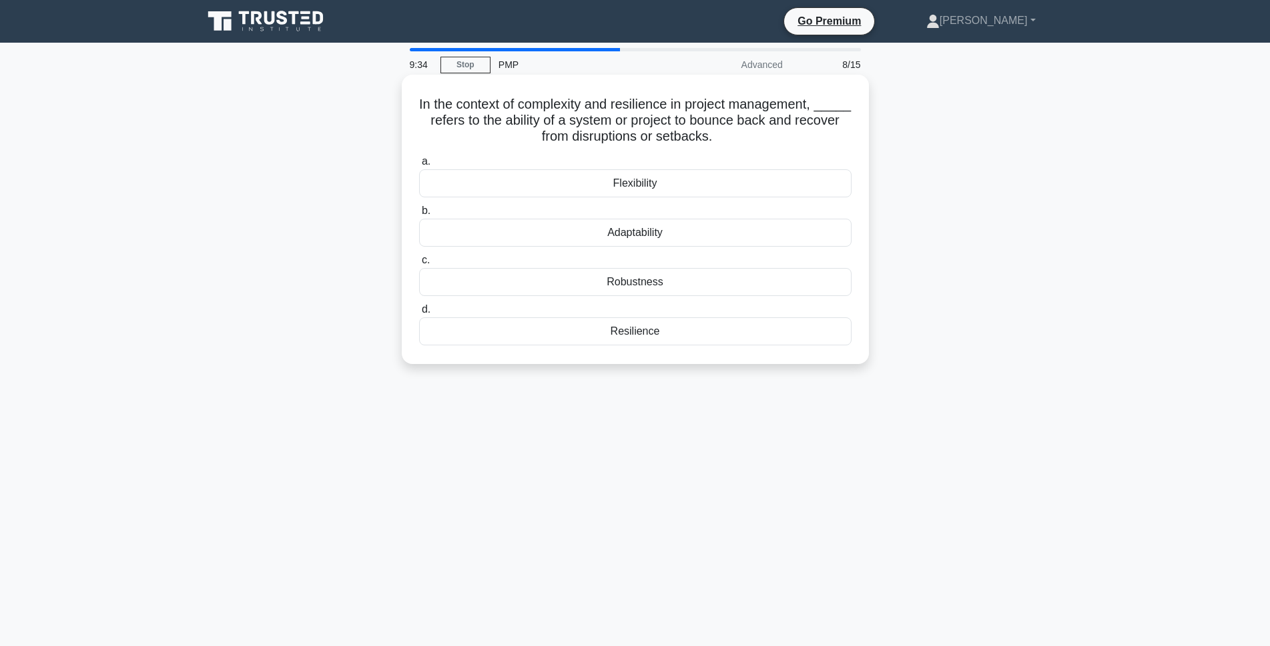
click at [612, 283] on div "Robustness" at bounding box center [635, 282] width 432 height 28
click at [419, 265] on input "c. Robustness" at bounding box center [419, 260] width 0 height 9
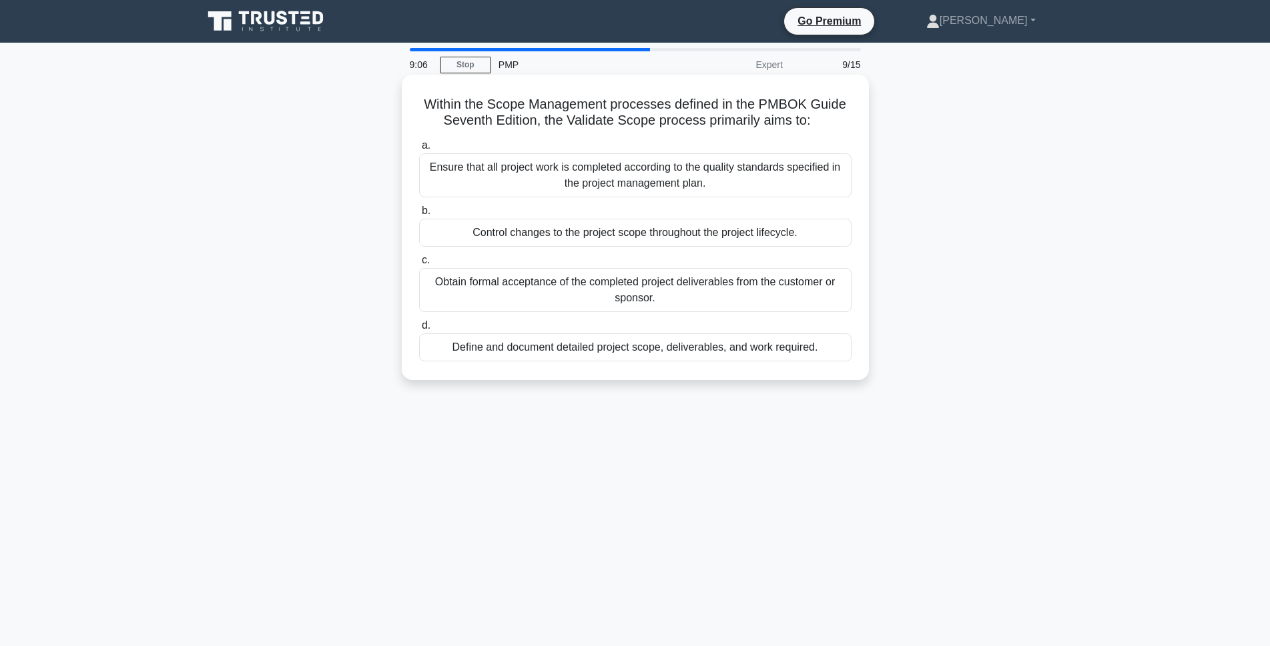
click at [734, 187] on div "Ensure that all project work is completed according to the quality standards sp…" at bounding box center [635, 175] width 432 height 44
click at [419, 150] on input "a. Ensure that all project work is completed according to the quality standards…" at bounding box center [419, 145] width 0 height 9
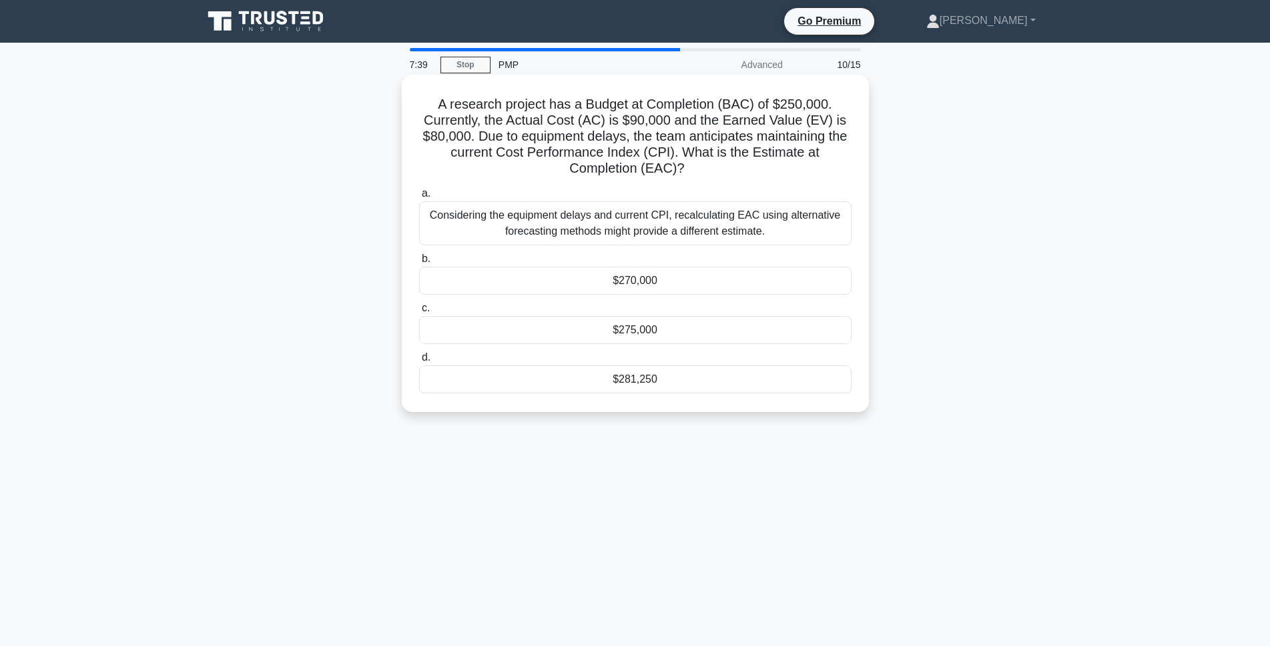
click at [524, 387] on div "$281,250" at bounding box center [635, 380] width 432 height 28
click at [419, 362] on input "d. $281,250" at bounding box center [419, 358] width 0 height 9
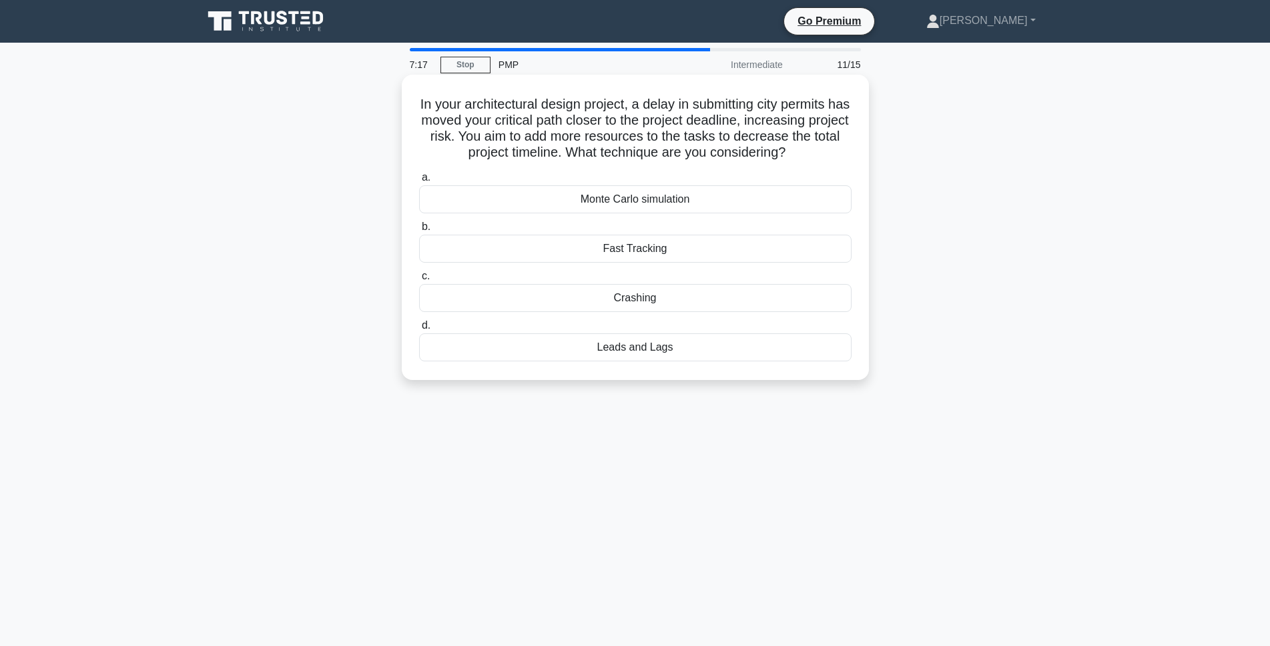
click at [638, 303] on div "Crashing" at bounding box center [635, 298] width 432 height 28
click at [419, 281] on input "c. Crashing" at bounding box center [419, 276] width 0 height 9
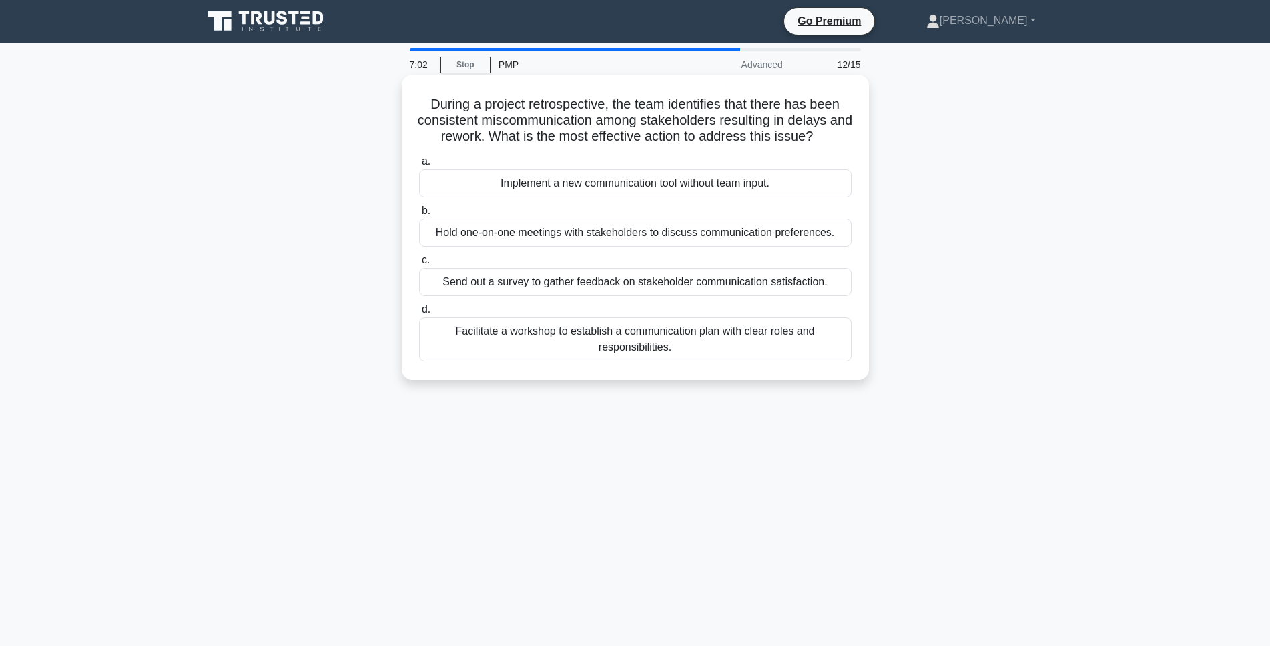
drag, startPoint x: 430, startPoint y: 104, endPoint x: 836, endPoint y: 137, distance: 407.0
click at [836, 137] on h5 "During a project retrospective, the team identifies that there has been consist…" at bounding box center [635, 120] width 435 height 49
click at [813, 140] on h5 "During a project retrospective, the team identifies that there has been consist…" at bounding box center [635, 120] width 435 height 49
drag, startPoint x: 547, startPoint y: 137, endPoint x: 655, endPoint y: 133, distance: 108.1
click at [655, 133] on h5 "During a project retrospective, the team identifies that there has been consist…" at bounding box center [635, 120] width 435 height 49
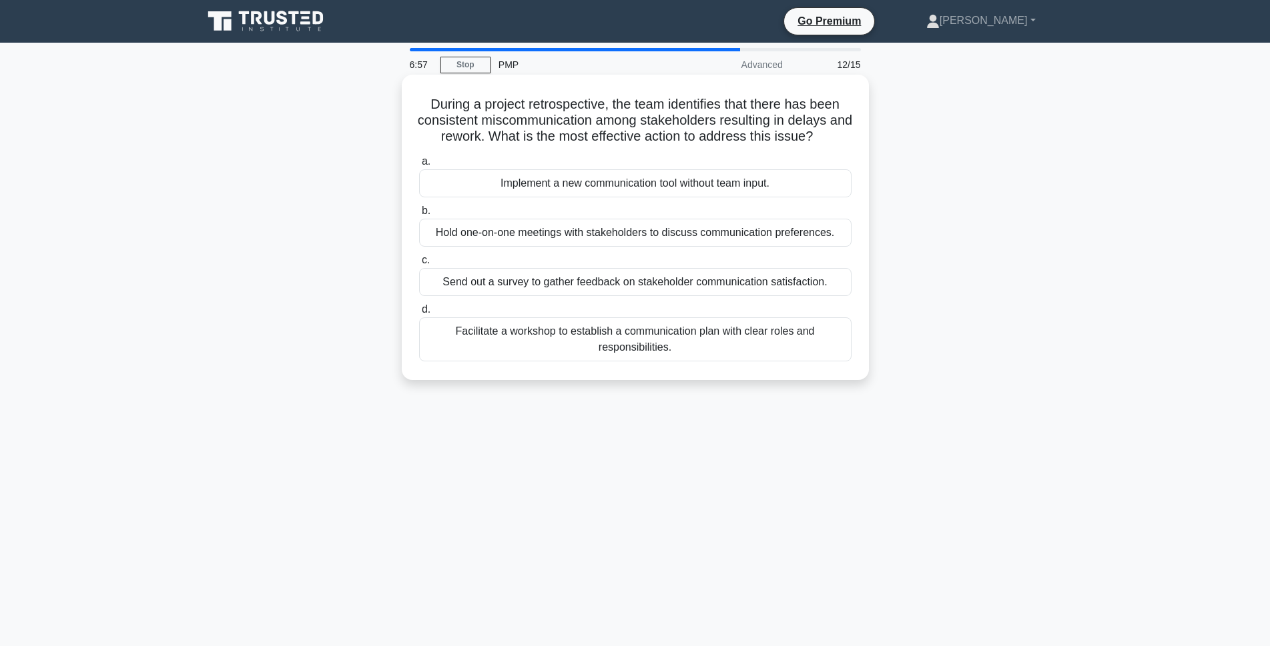
click at [436, 119] on h5 "During a project retrospective, the team identifies that there has been consist…" at bounding box center [635, 120] width 435 height 49
click at [606, 350] on div "Facilitate a workshop to establish a communication plan with clear roles and re…" at bounding box center [635, 340] width 432 height 44
click at [419, 314] on input "d. Facilitate a workshop to establish a communication plan with clear roles and…" at bounding box center [419, 310] width 0 height 9
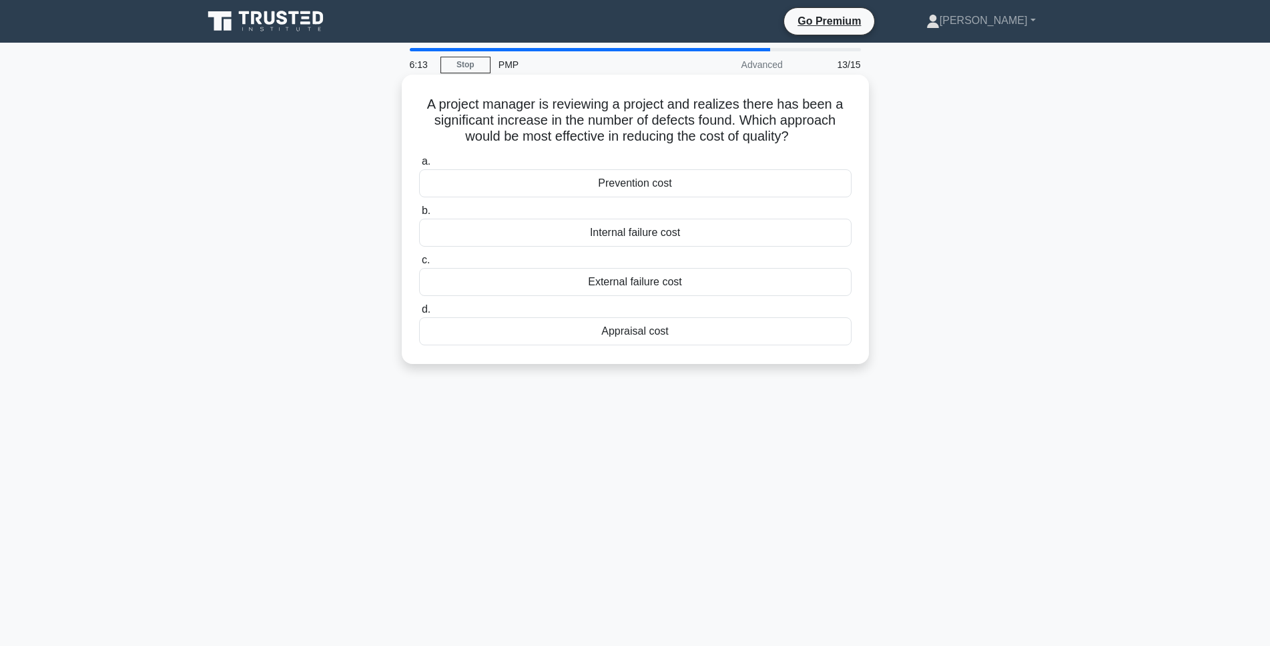
click at [631, 184] on div "Prevention cost" at bounding box center [635, 183] width 432 height 28
click at [419, 166] on input "a. Prevention cost" at bounding box center [419, 161] width 0 height 9
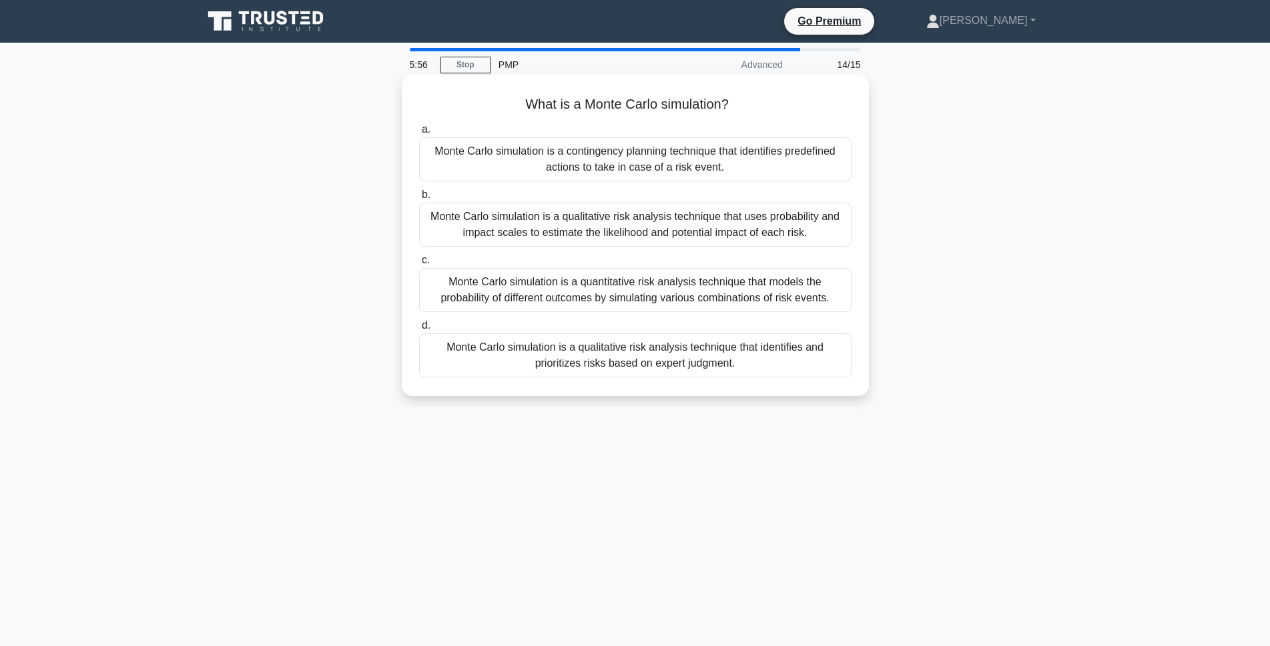
click at [788, 290] on div "Monte Carlo simulation is a quantitative risk analysis technique that models th…" at bounding box center [635, 290] width 432 height 44
click at [419, 265] on input "c. Monte Carlo simulation is a quantitative risk analysis technique that models…" at bounding box center [419, 260] width 0 height 9
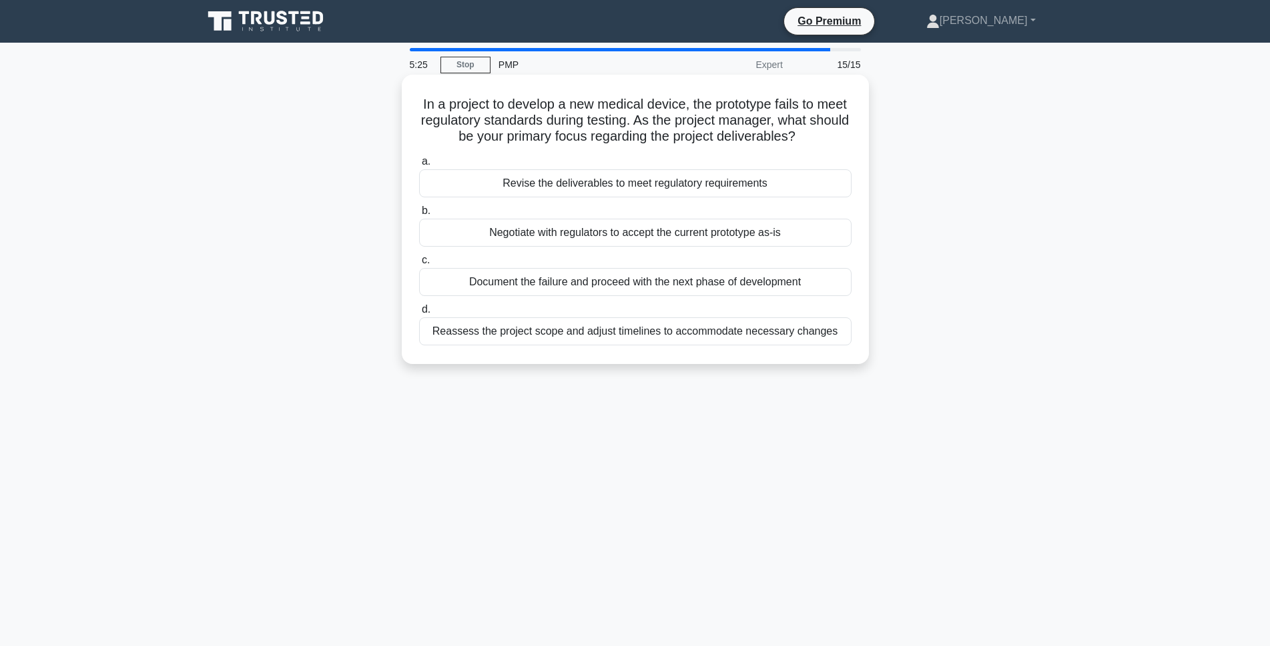
click at [634, 186] on div "Revise the deliverables to meet regulatory requirements" at bounding box center [635, 183] width 432 height 28
click at [419, 166] on input "a. Revise the deliverables to meet regulatory requirements" at bounding box center [419, 161] width 0 height 9
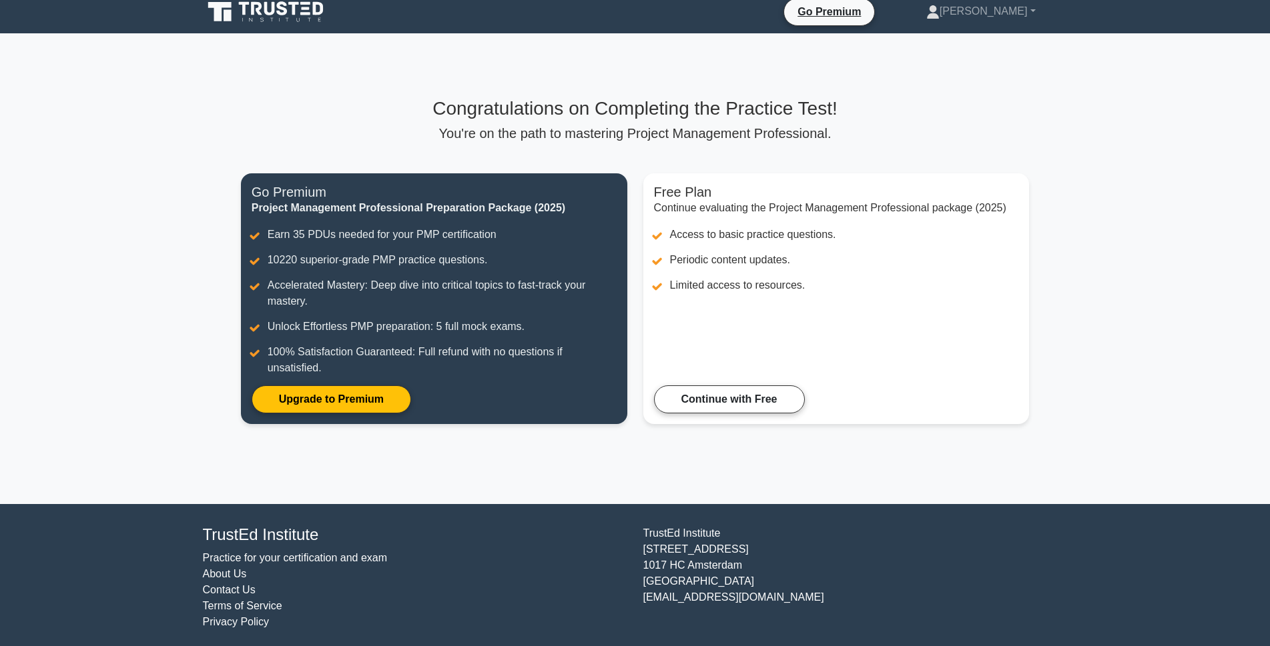
scroll to position [15, 0]
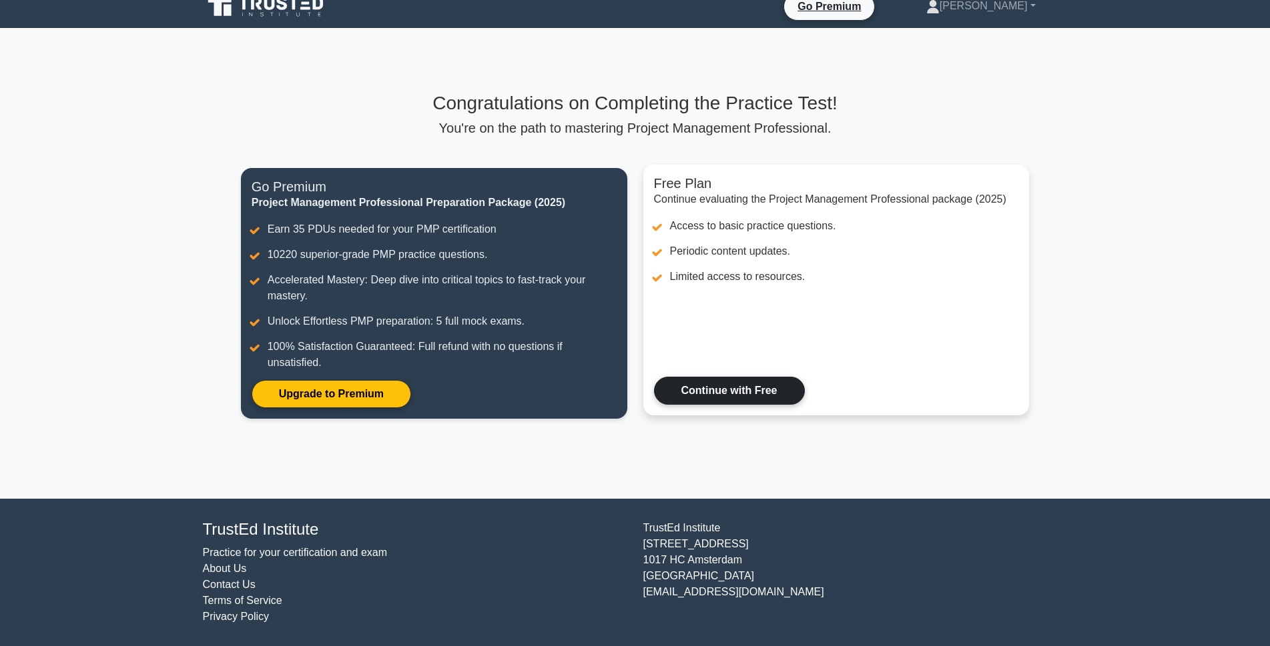
click at [765, 393] on link "Continue with Free" at bounding box center [729, 391] width 151 height 28
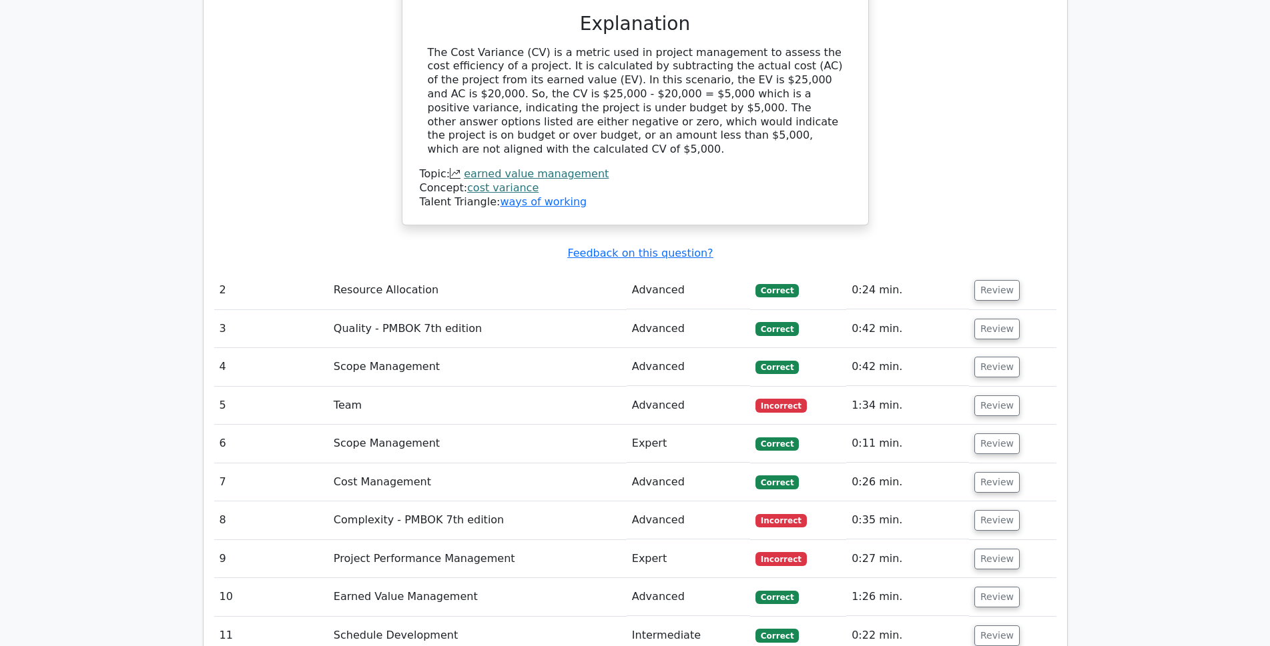
scroll to position [1668, 0]
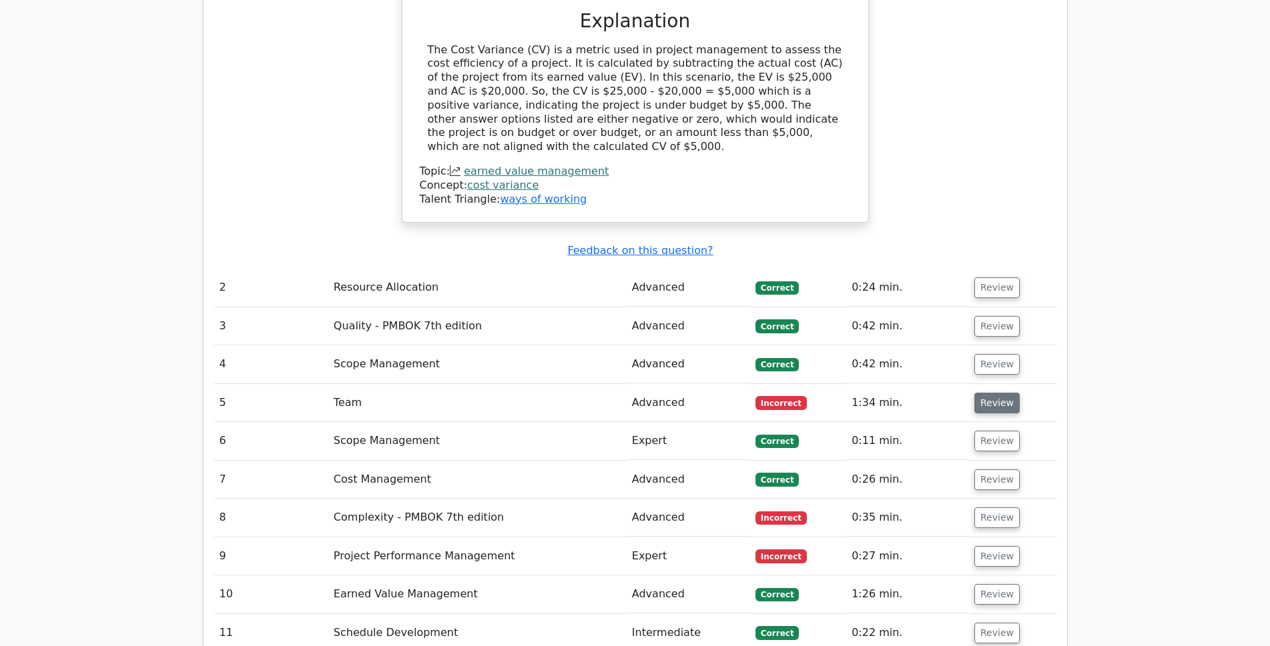
click at [1003, 393] on button "Review" at bounding box center [996, 403] width 45 height 21
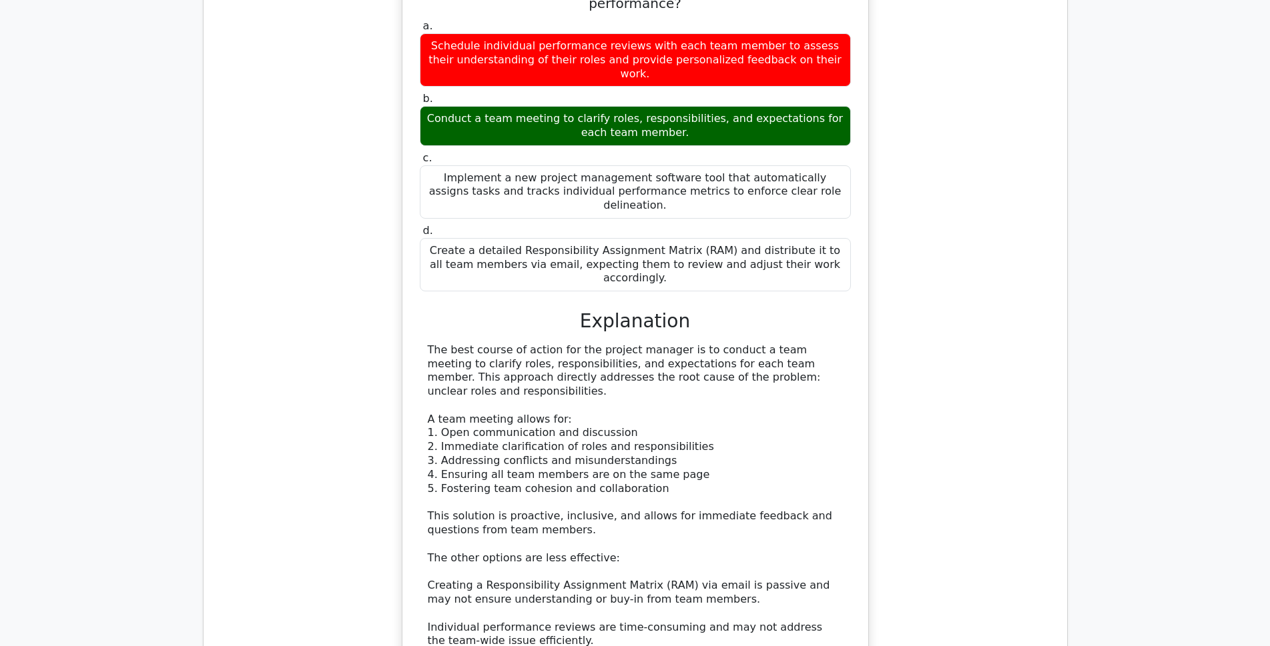
scroll to position [2268, 0]
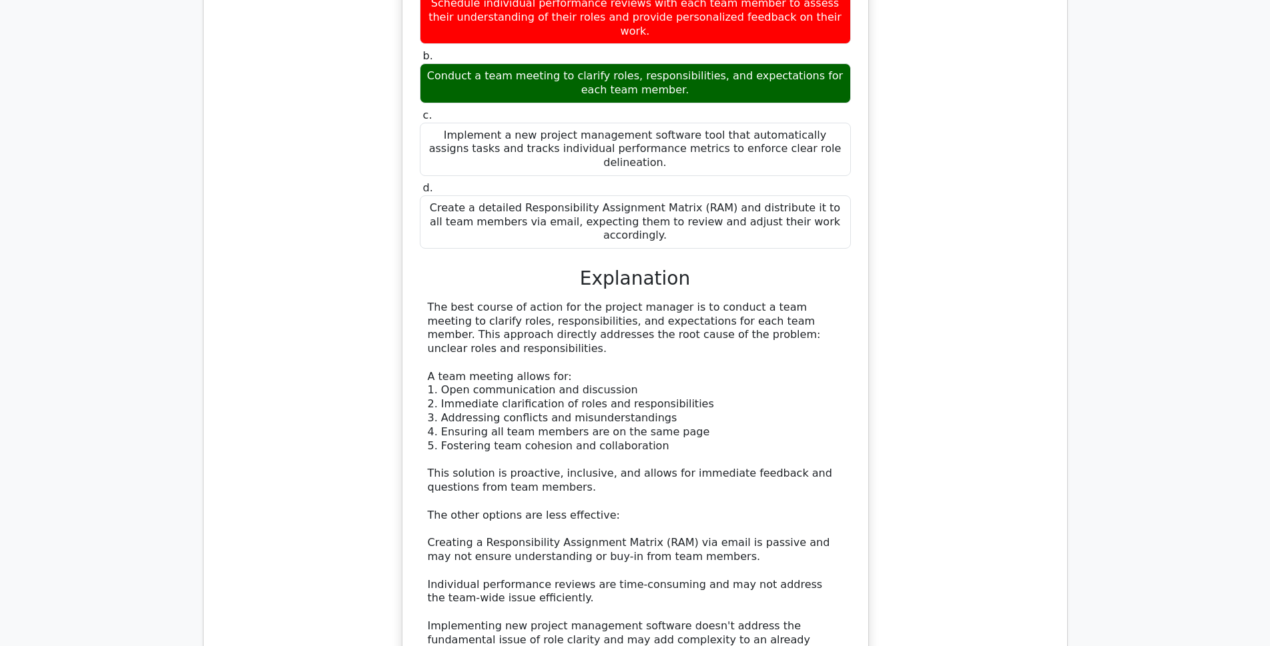
click at [742, 412] on div "The best course of action for the project manager is to conduct a team meeting …" at bounding box center [635, 509] width 415 height 416
click at [791, 401] on div "The best course of action for the project manager is to conduct a team meeting …" at bounding box center [635, 509] width 415 height 416
click at [526, 426] on div "The best course of action for the project manager is to conduct a team meeting …" at bounding box center [635, 509] width 415 height 416
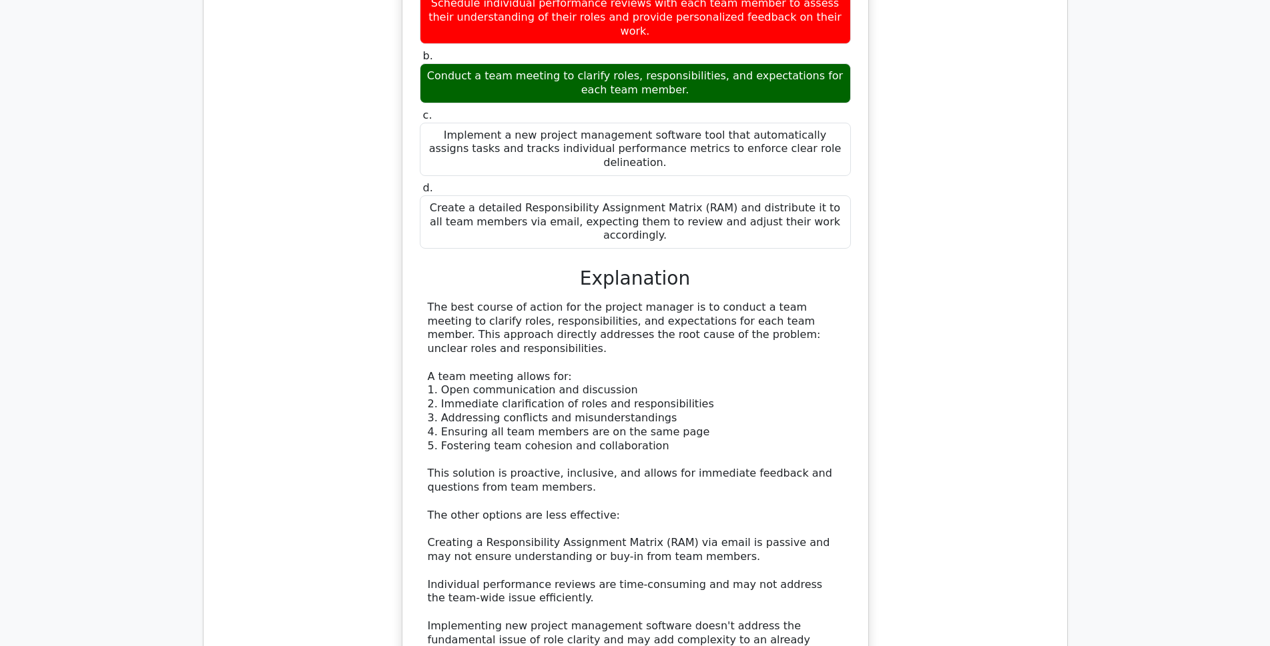
click at [678, 424] on div "The best course of action for the project manager is to conduct a team meeting …" at bounding box center [635, 509] width 415 height 416
click at [529, 450] on div "The best course of action for the project manager is to conduct a team meeting …" at bounding box center [635, 509] width 415 height 416
click at [594, 452] on div "The best course of action for the project manager is to conduct a team meeting …" at bounding box center [635, 509] width 415 height 416
click at [720, 454] on div "The best course of action for the project manager is to conduct a team meeting …" at bounding box center [635, 509] width 415 height 416
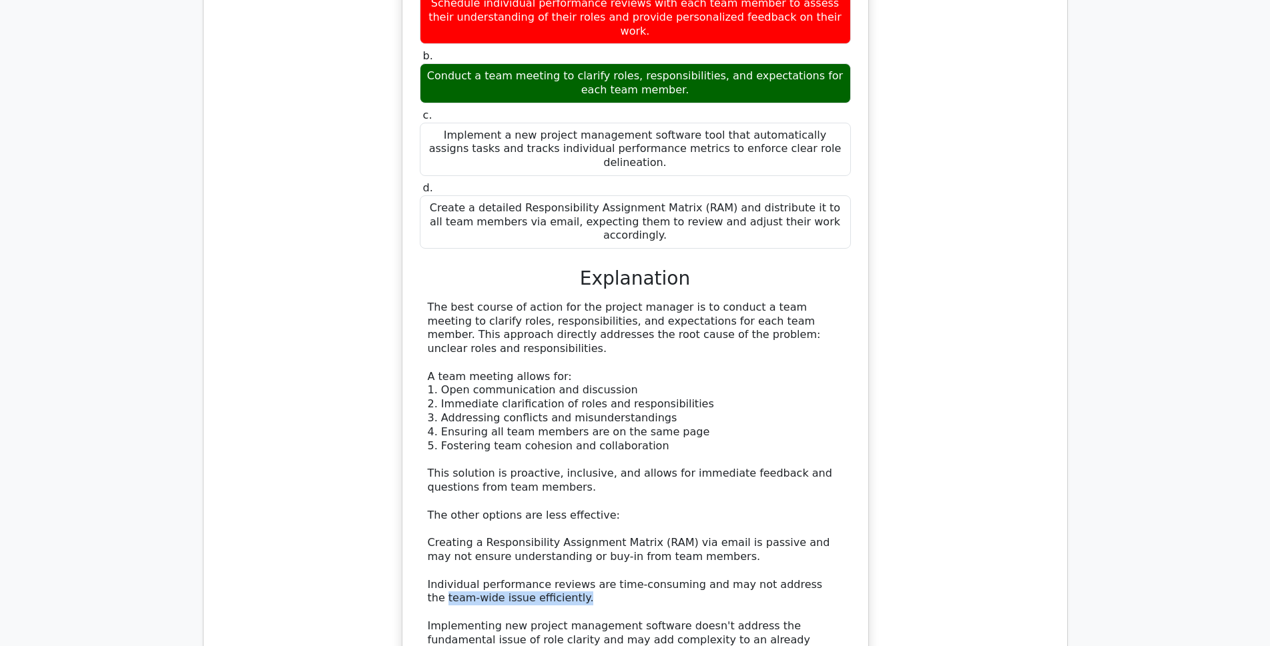
drag, startPoint x: 793, startPoint y: 454, endPoint x: 822, endPoint y: 461, distance: 29.5
click at [822, 461] on div "The best course of action for the project manager is to conduct a team meeting …" at bounding box center [635, 509] width 415 height 416
click at [646, 477] on div "The best course of action for the project manager is to conduct a team meeting …" at bounding box center [635, 509] width 415 height 416
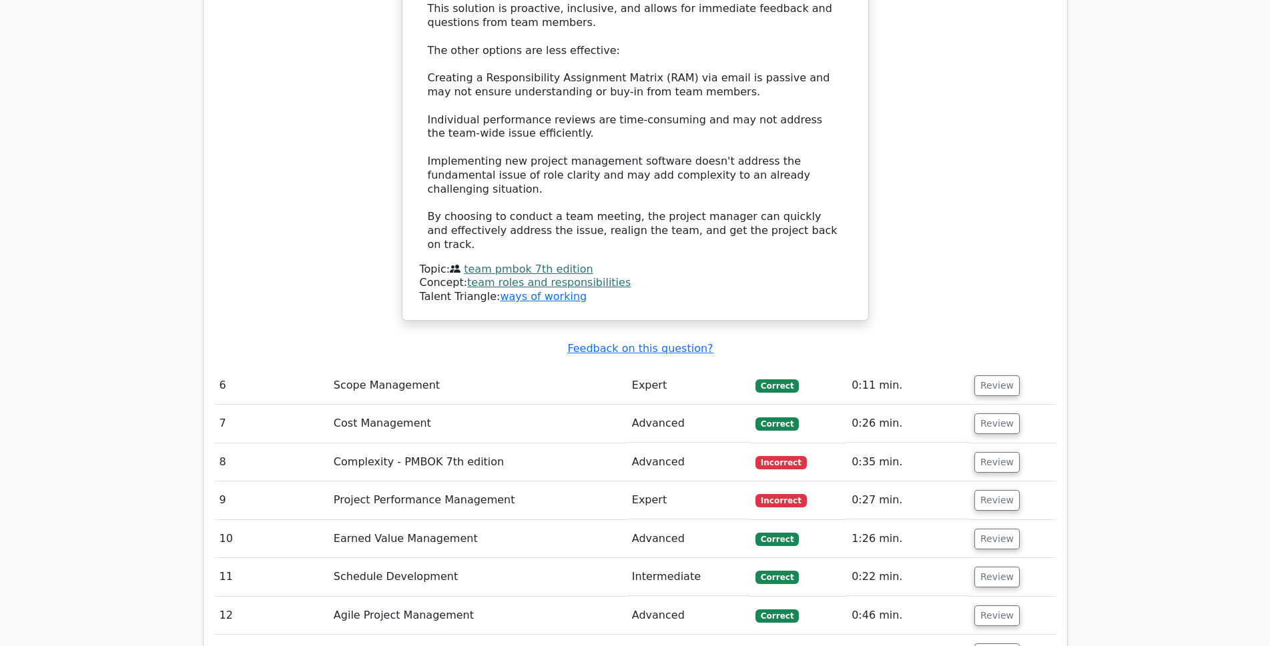
scroll to position [2735, 0]
click at [990, 454] on button "Review" at bounding box center [996, 464] width 45 height 21
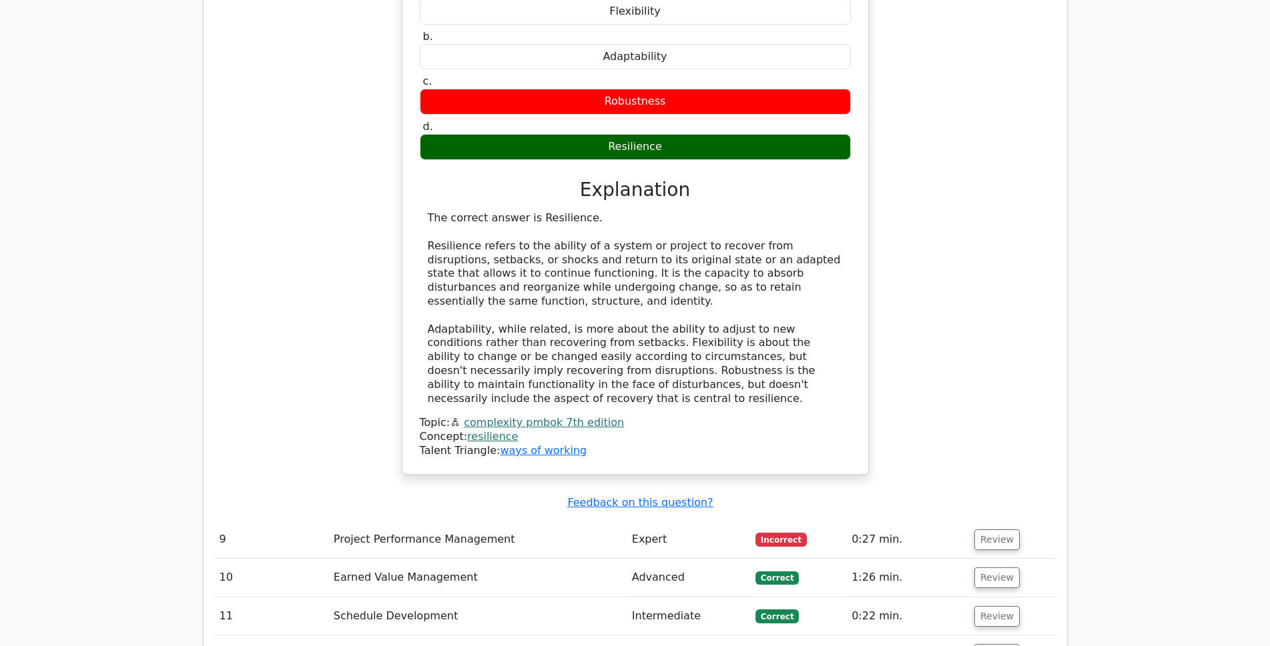
scroll to position [3336, 0]
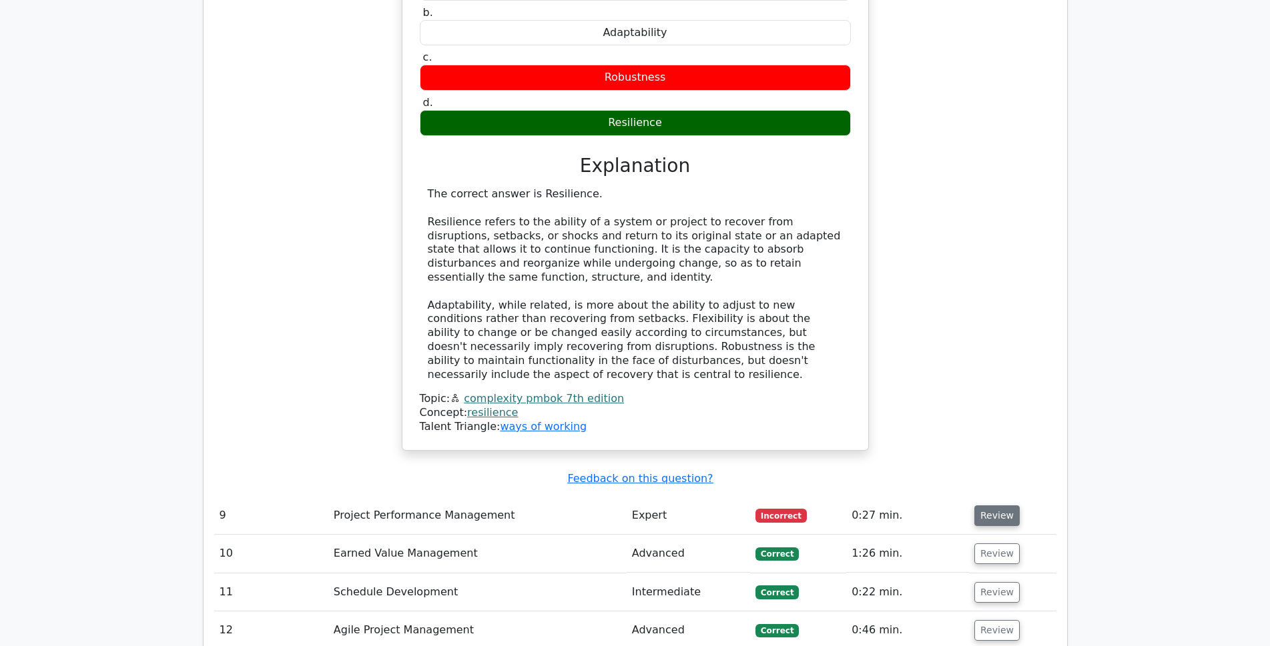
click at [985, 506] on button "Review" at bounding box center [996, 516] width 45 height 21
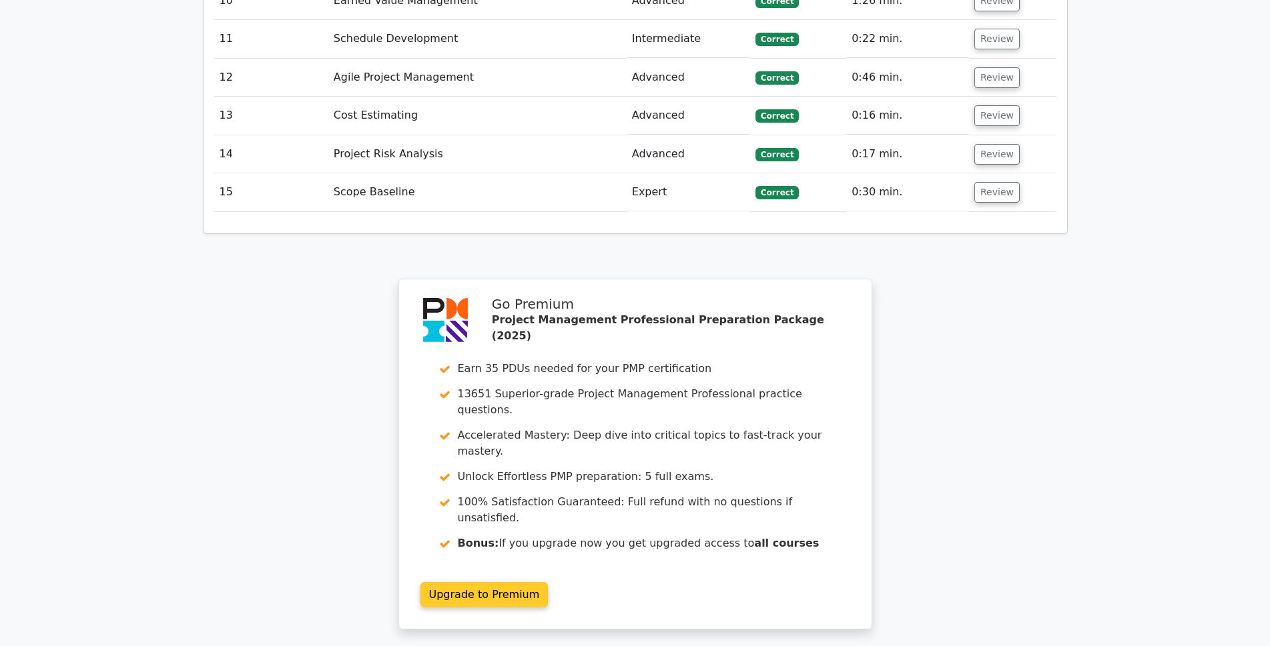
scroll to position [4625, 0]
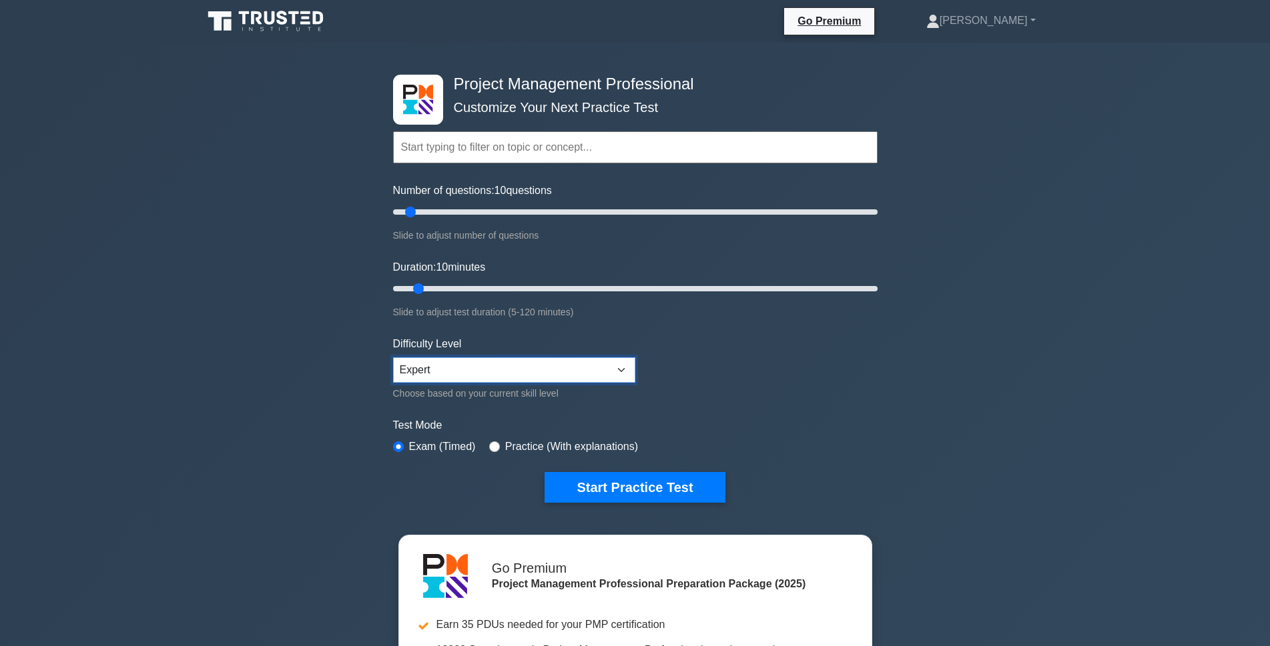
click at [506, 372] on select "Beginner Intermediate Expert" at bounding box center [514, 370] width 242 height 25
click at [393, 358] on select "Beginner Intermediate Expert" at bounding box center [514, 370] width 242 height 25
drag, startPoint x: 508, startPoint y: 145, endPoint x: 502, endPoint y: 153, distance: 10.0
click at [507, 145] on input "text" at bounding box center [635, 147] width 484 height 32
click at [466, 372] on select "Beginner Intermediate Expert" at bounding box center [514, 370] width 242 height 25
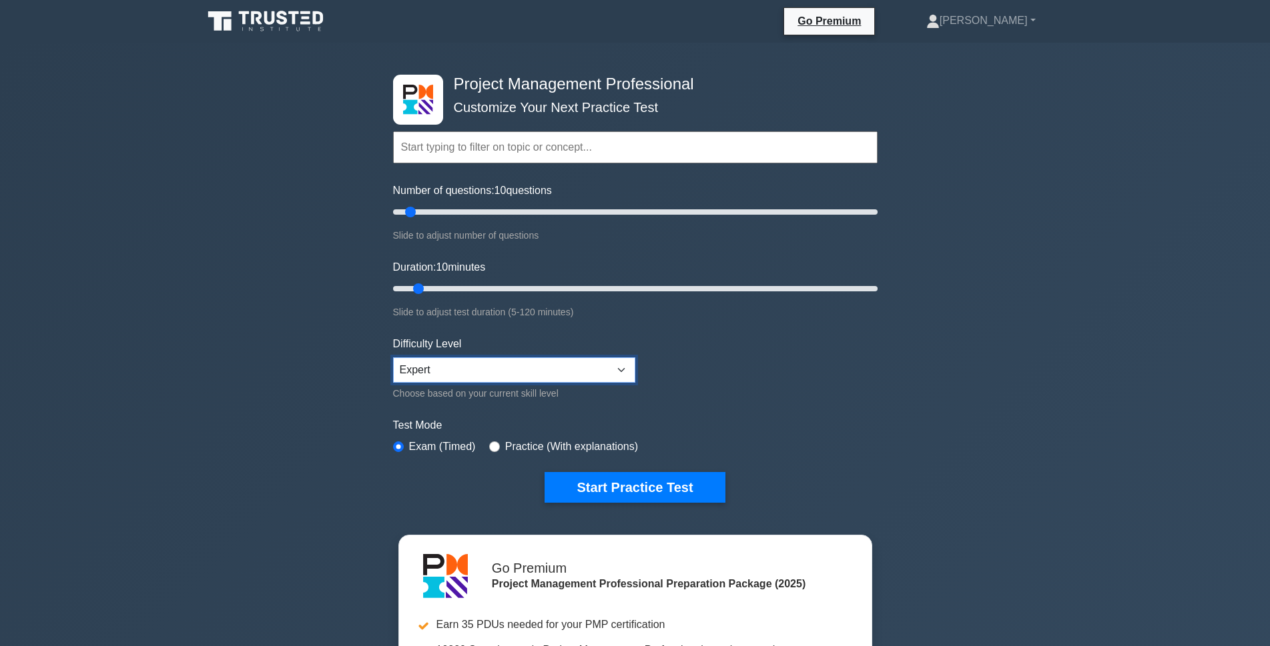
click at [393, 358] on select "Beginner Intermediate Expert" at bounding box center [514, 370] width 242 height 25
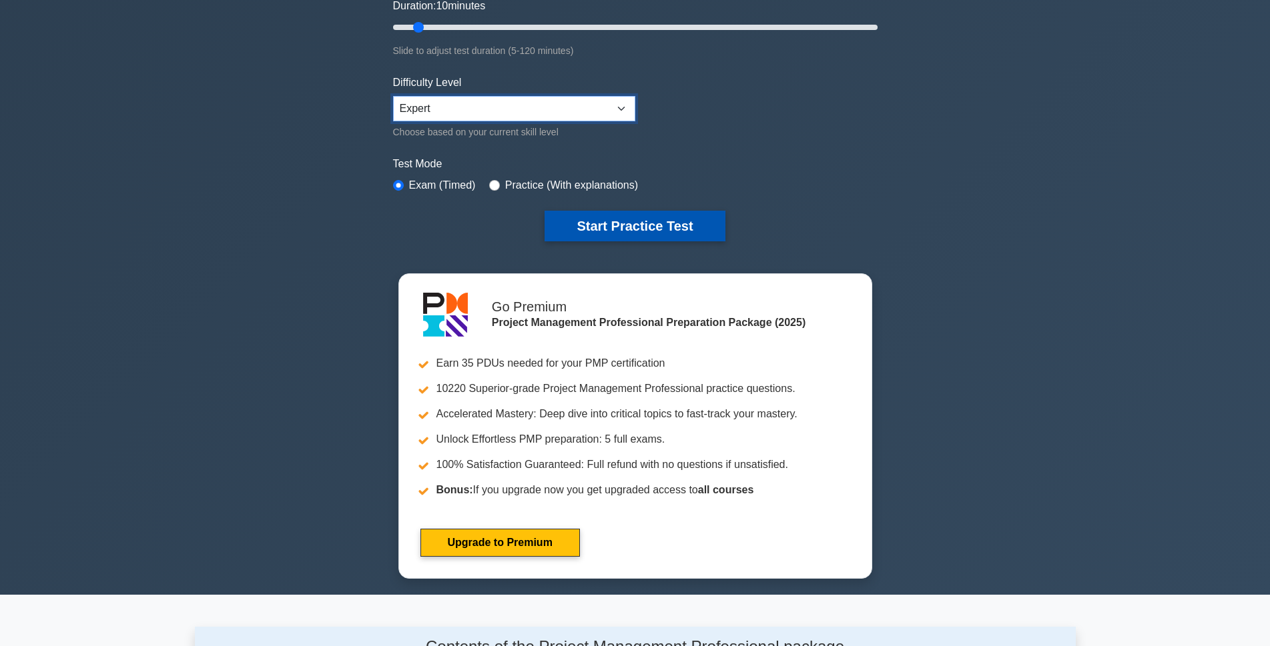
scroll to position [133, 0]
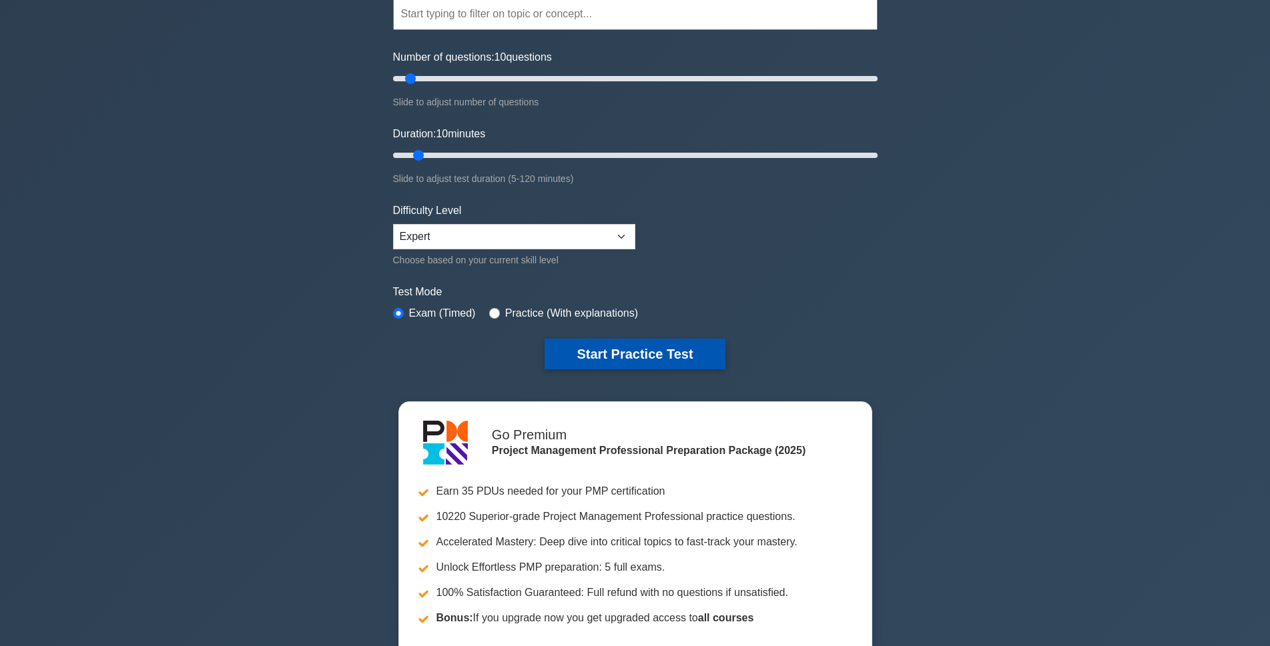
click at [648, 352] on button "Start Practice Test" at bounding box center [634, 354] width 180 height 31
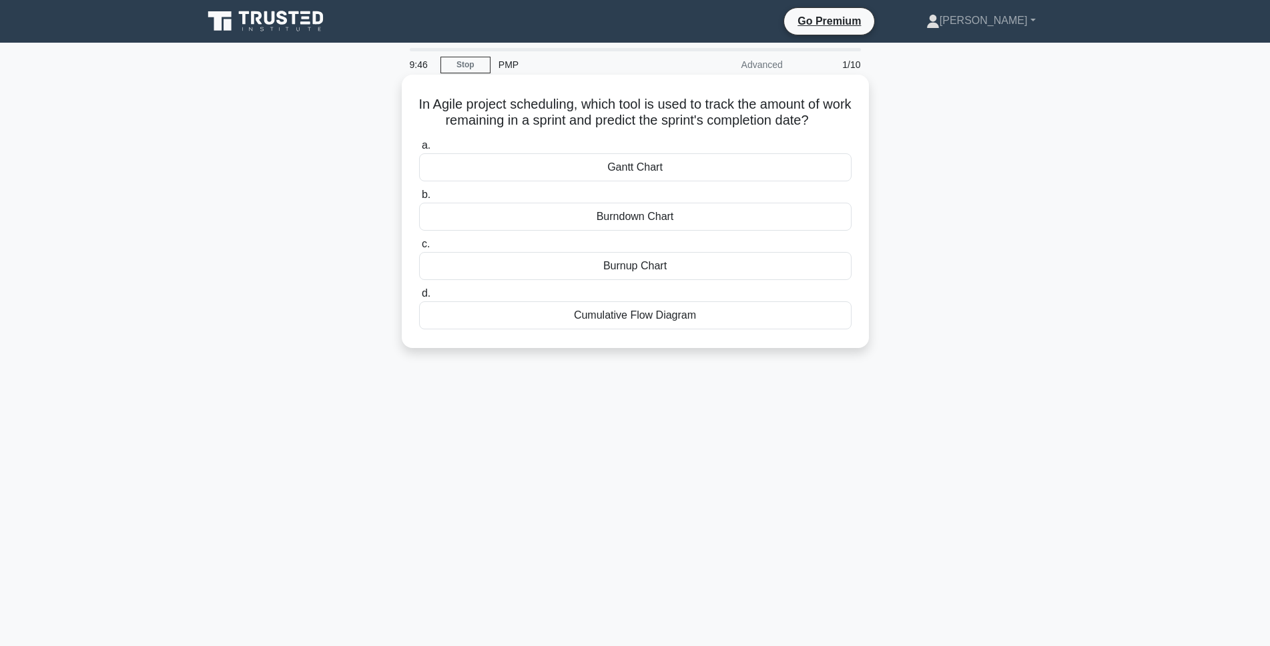
click at [652, 220] on div "Burndown Chart" at bounding box center [635, 217] width 432 height 28
click at [419, 199] on input "b. Burndown Chart" at bounding box center [419, 195] width 0 height 9
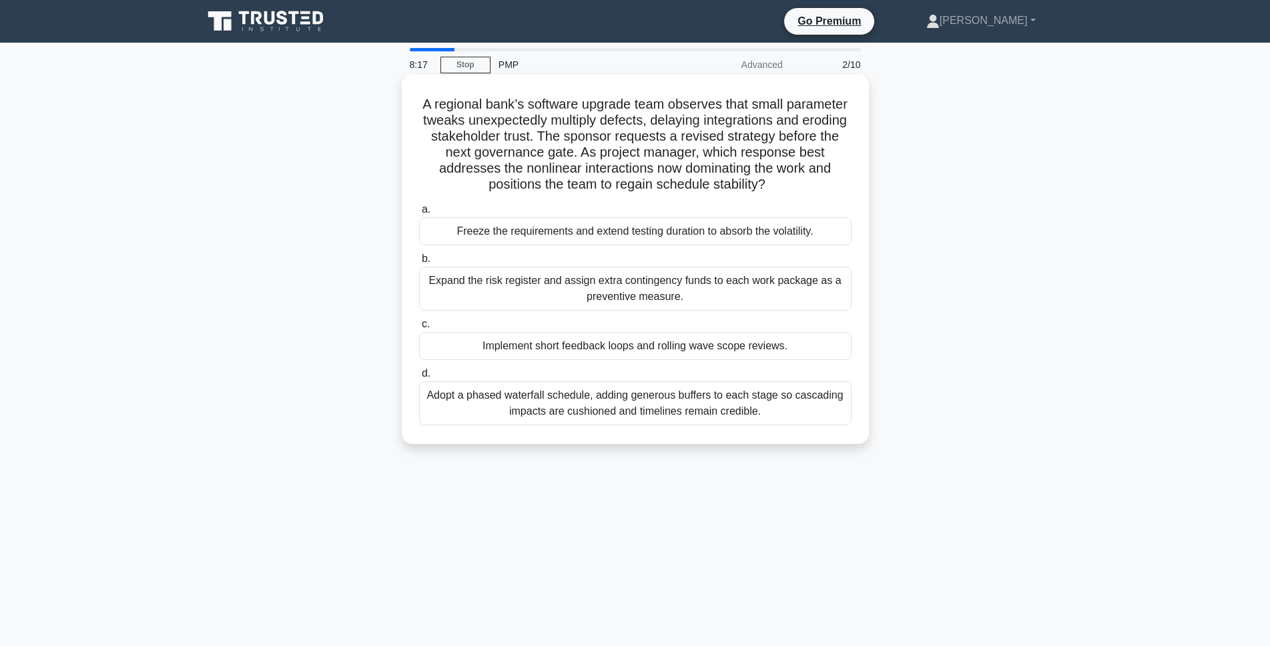
click at [623, 350] on div "Implement short feedback loops and rolling wave scope reviews." at bounding box center [635, 346] width 432 height 28
click at [419, 329] on input "c. Implement short feedback loops and rolling wave scope reviews." at bounding box center [419, 324] width 0 height 9
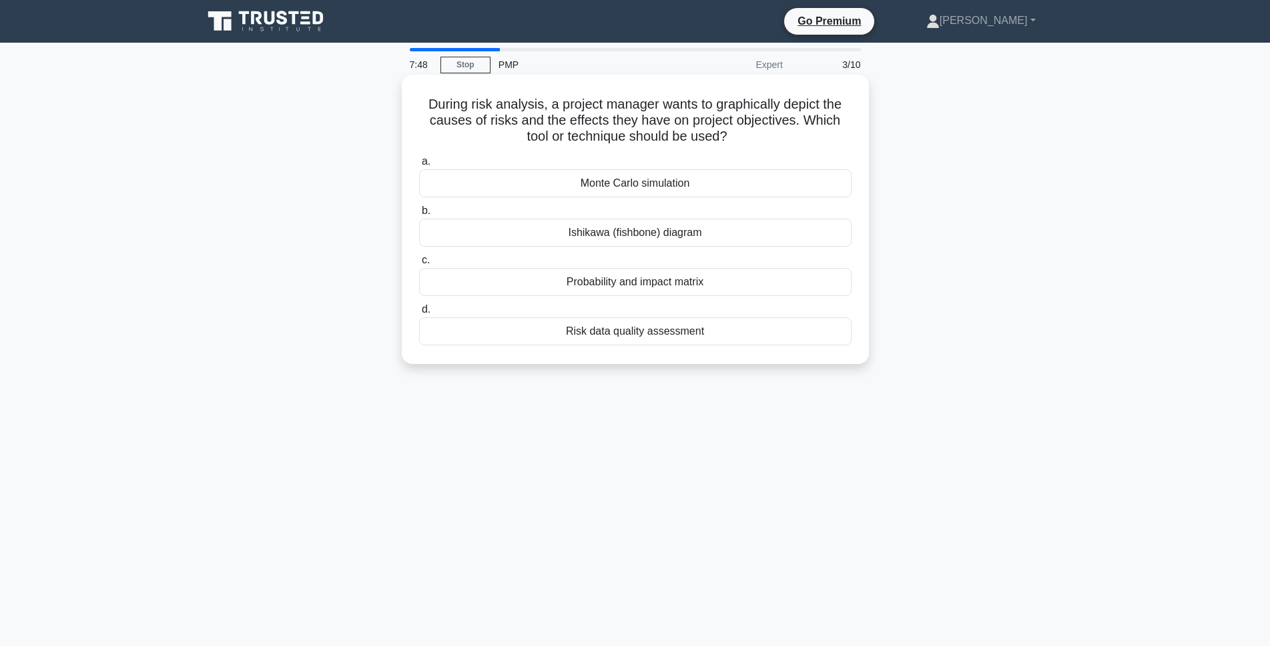
click at [714, 238] on div "Ishikawa (fishbone) diagram" at bounding box center [635, 233] width 432 height 28
click at [419, 215] on input "[PERSON_NAME] (fishbone) diagram" at bounding box center [419, 211] width 0 height 9
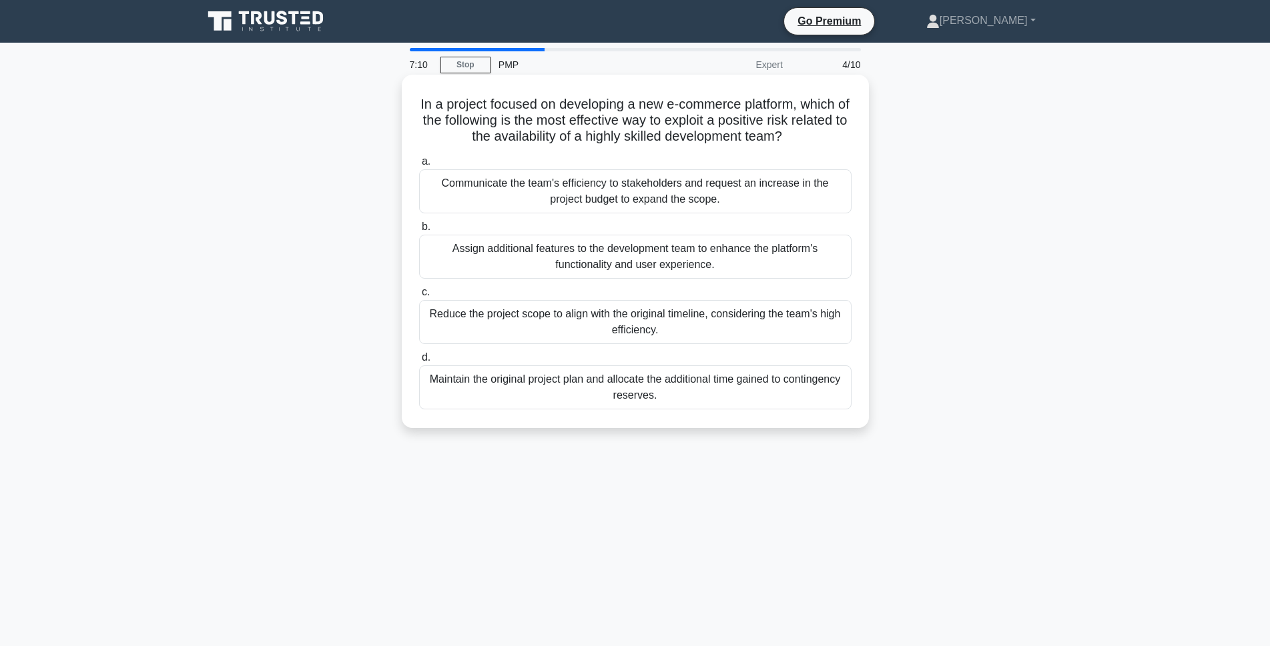
click at [693, 266] on div "Assign additional features to the development team to enhance the platform's fu…" at bounding box center [635, 257] width 432 height 44
click at [419, 231] on input "b. Assign additional features to the development team to enhance the platform's…" at bounding box center [419, 227] width 0 height 9
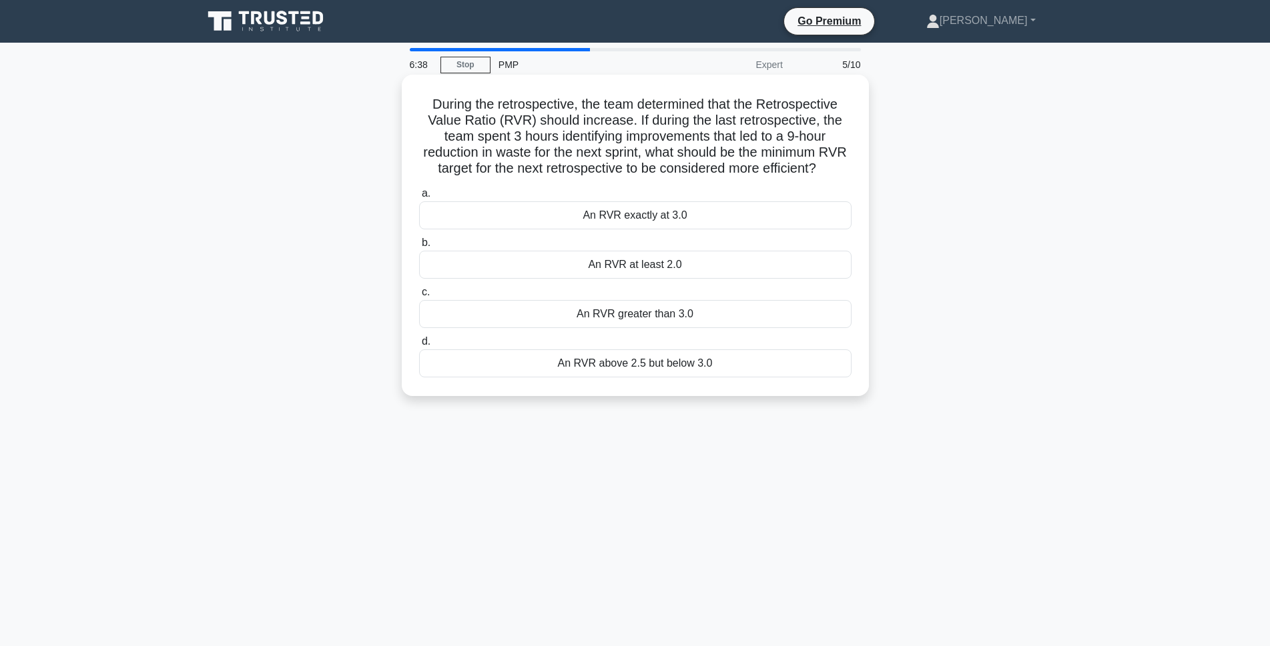
click at [652, 328] on div "An RVR greater than 3.0" at bounding box center [635, 314] width 432 height 28
click at [419, 297] on input "c. An RVR greater than 3.0" at bounding box center [419, 292] width 0 height 9
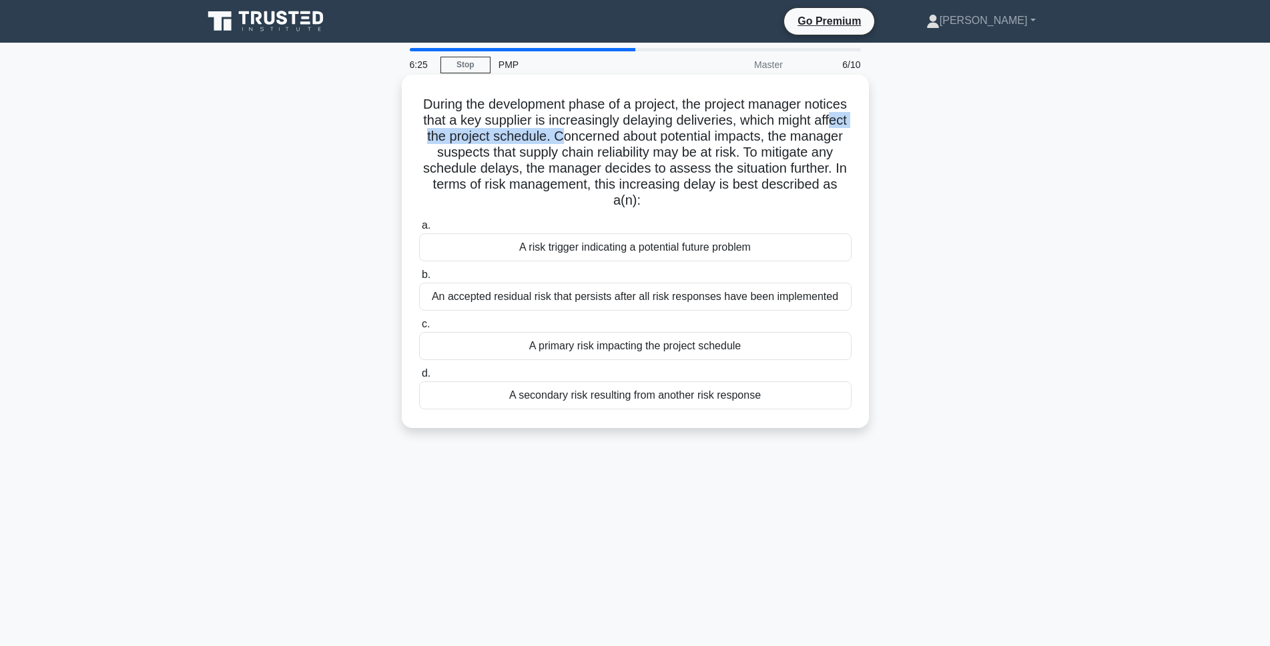
drag, startPoint x: 481, startPoint y: 137, endPoint x: 637, endPoint y: 141, distance: 156.2
click at [637, 141] on h5 "During the development phase of a project, the project manager notices that a k…" at bounding box center [635, 152] width 435 height 113
click at [825, 123] on h5 "During the development phase of a project, the project manager notices that a k…" at bounding box center [635, 152] width 435 height 113
click at [428, 135] on h5 "During the development phase of a project, the project manager notices that a k…" at bounding box center [635, 152] width 435 height 113
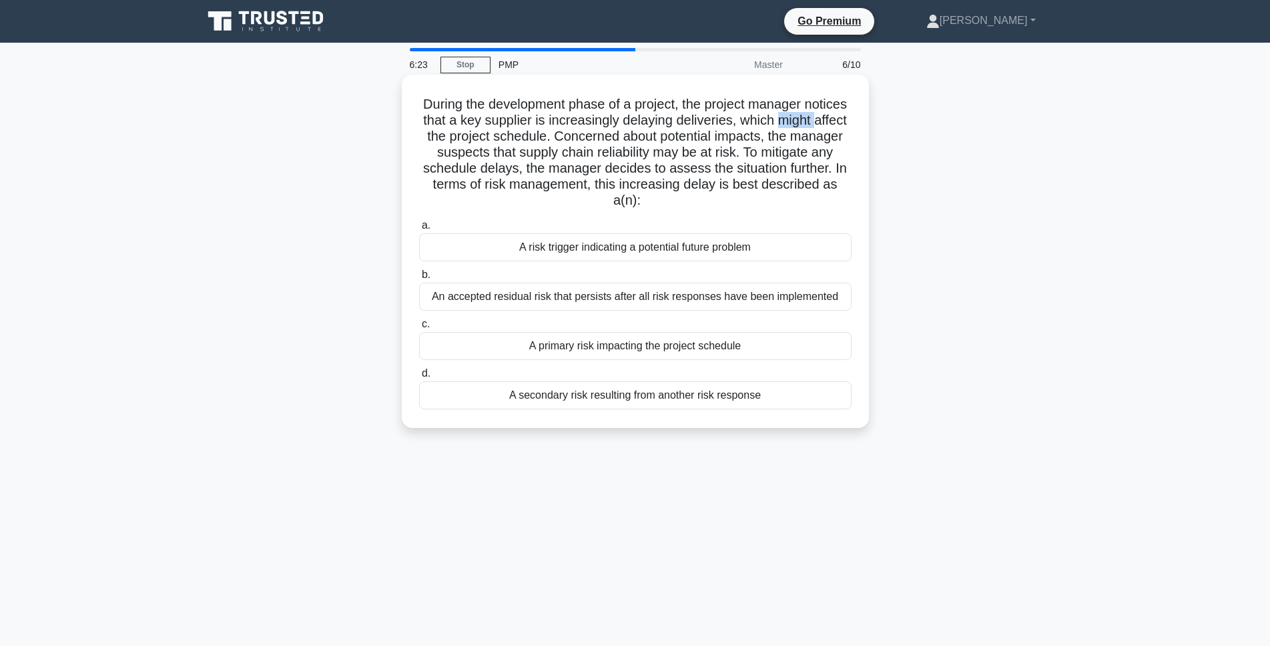
click at [428, 135] on h5 "During the development phase of a project, the project manager notices that a k…" at bounding box center [635, 152] width 435 height 113
click at [536, 135] on h5 "During the development phase of a project, the project manager notices that a k…" at bounding box center [635, 152] width 435 height 113
click at [644, 349] on div "A primary risk impacting the project schedule" at bounding box center [635, 346] width 432 height 28
click at [419, 329] on input "c. A primary risk impacting the project schedule" at bounding box center [419, 324] width 0 height 9
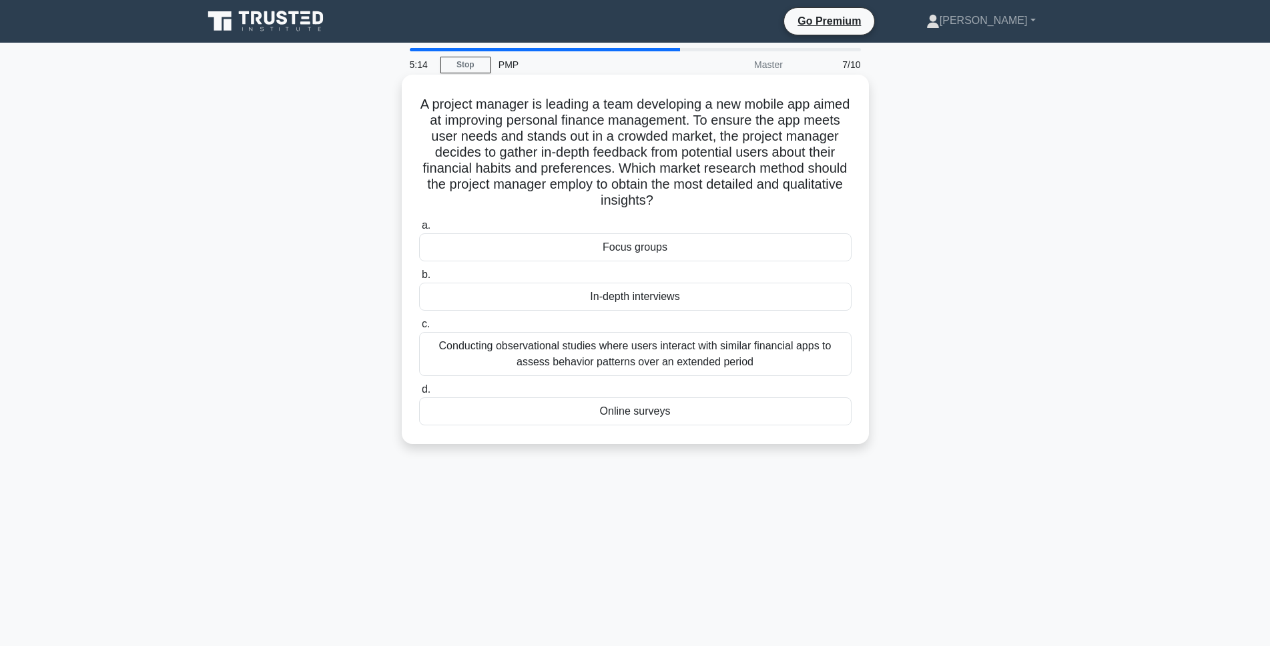
click at [686, 361] on div "Conducting observational studies where users interact with similar financial ap…" at bounding box center [635, 354] width 432 height 44
click at [419, 329] on input "c. Conducting observational studies where users interact with similar financial…" at bounding box center [419, 324] width 0 height 9
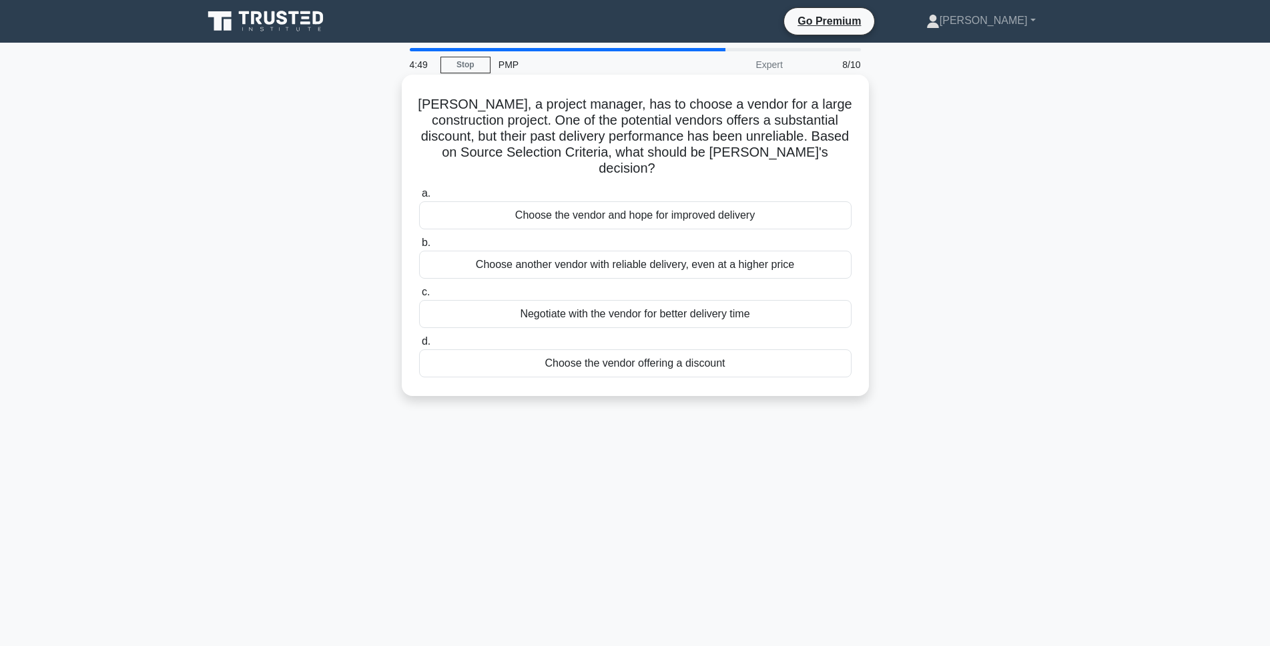
click at [691, 251] on div "Choose another vendor with reliable delivery, even at a higher price" at bounding box center [635, 265] width 432 height 28
click at [419, 247] on input "b. Choose another vendor with reliable delivery, even at a higher price" at bounding box center [419, 243] width 0 height 9
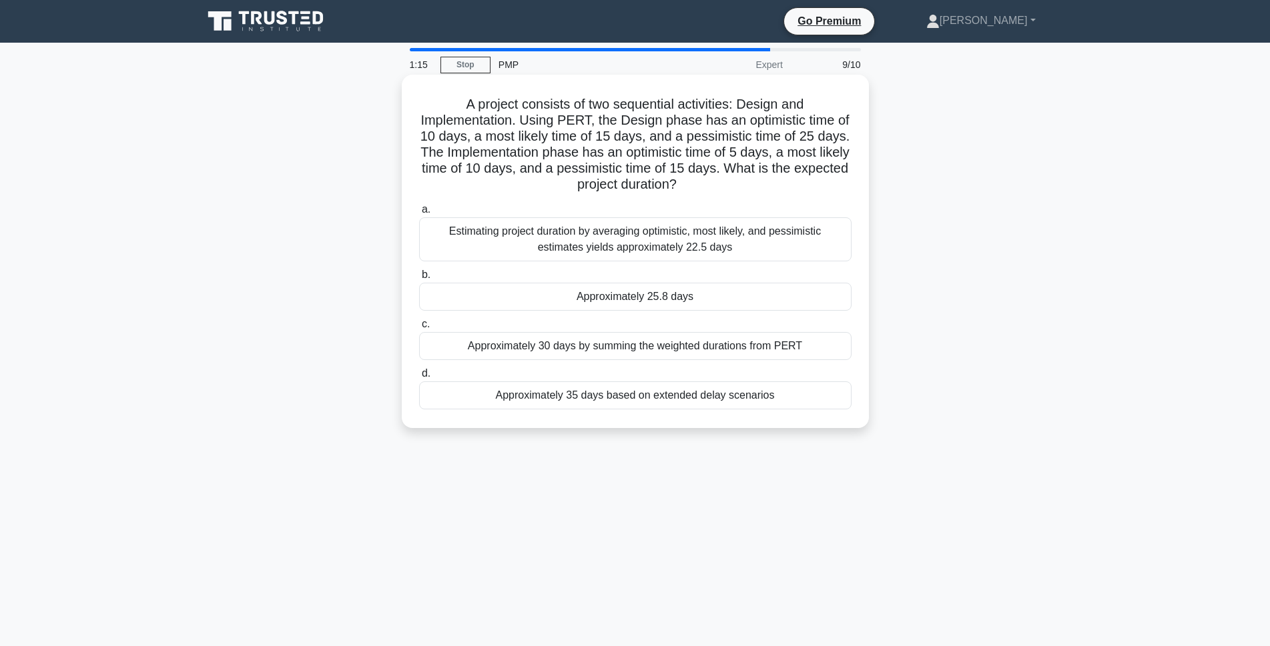
click at [656, 244] on div "Estimating project duration by averaging optimistic, most likely, and pessimist…" at bounding box center [635, 239] width 432 height 44
click at [419, 214] on input "a. Estimating project duration by averaging optimistic, most likely, and pessim…" at bounding box center [419, 209] width 0 height 9
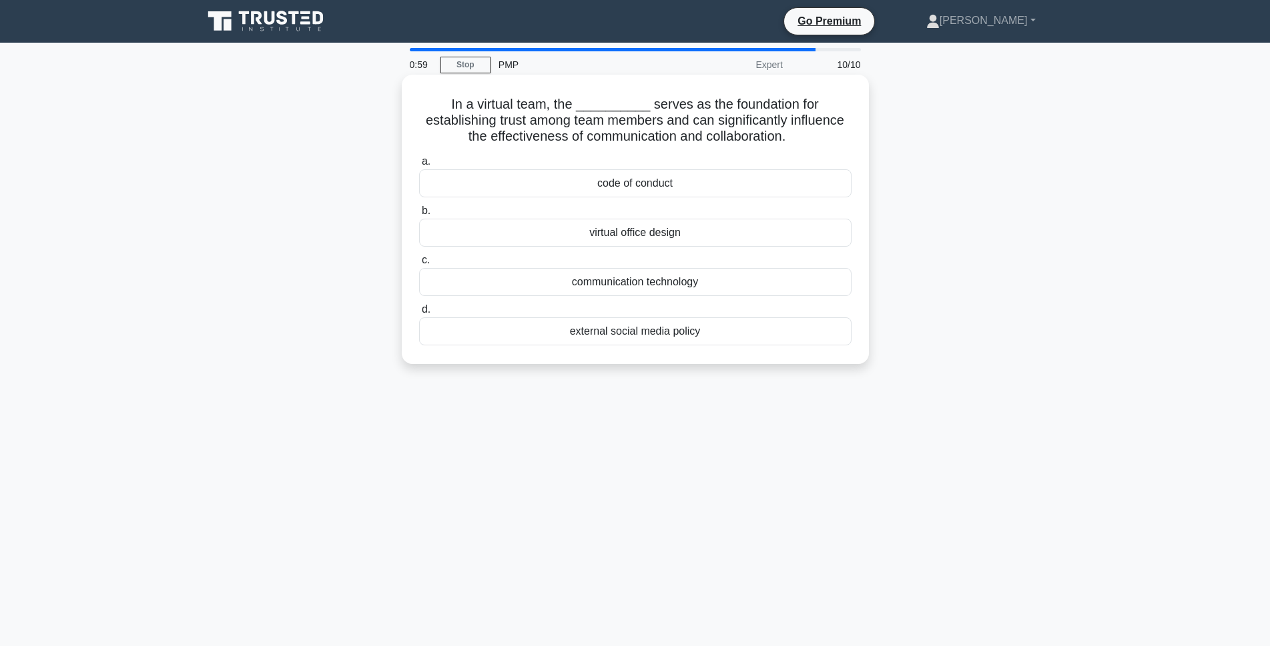
click at [571, 278] on div "communication technology" at bounding box center [635, 282] width 432 height 28
click at [419, 265] on input "c. communication technology" at bounding box center [419, 260] width 0 height 9
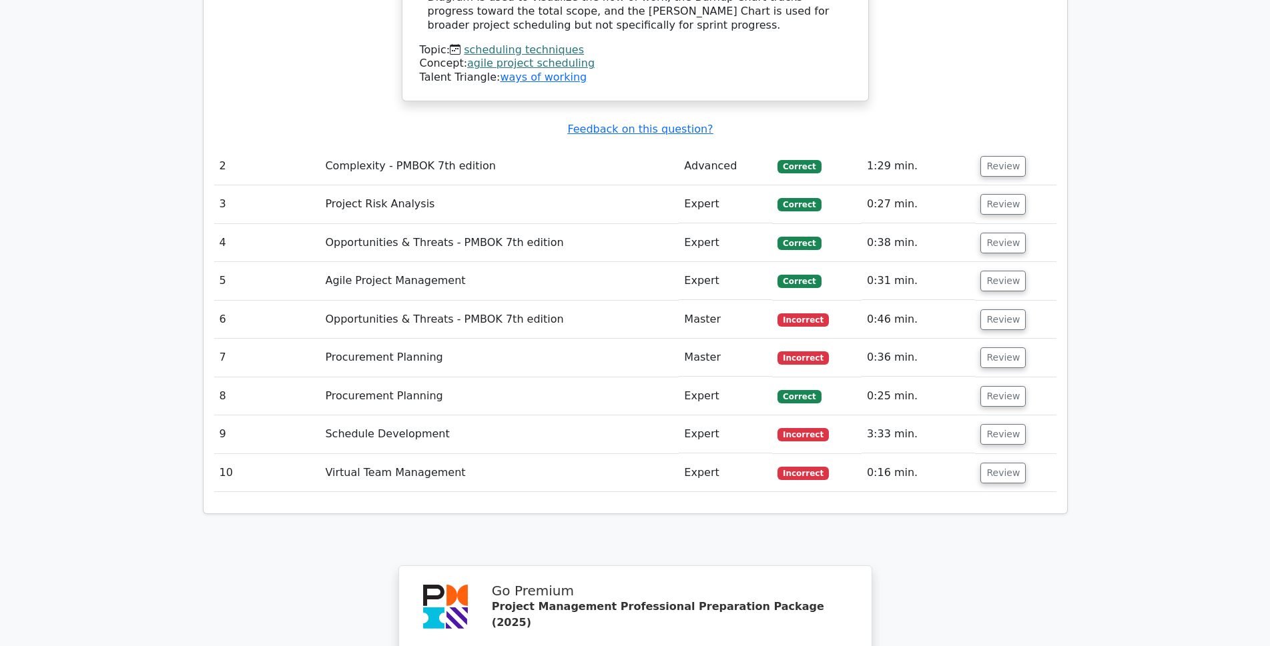
scroll to position [1601, 0]
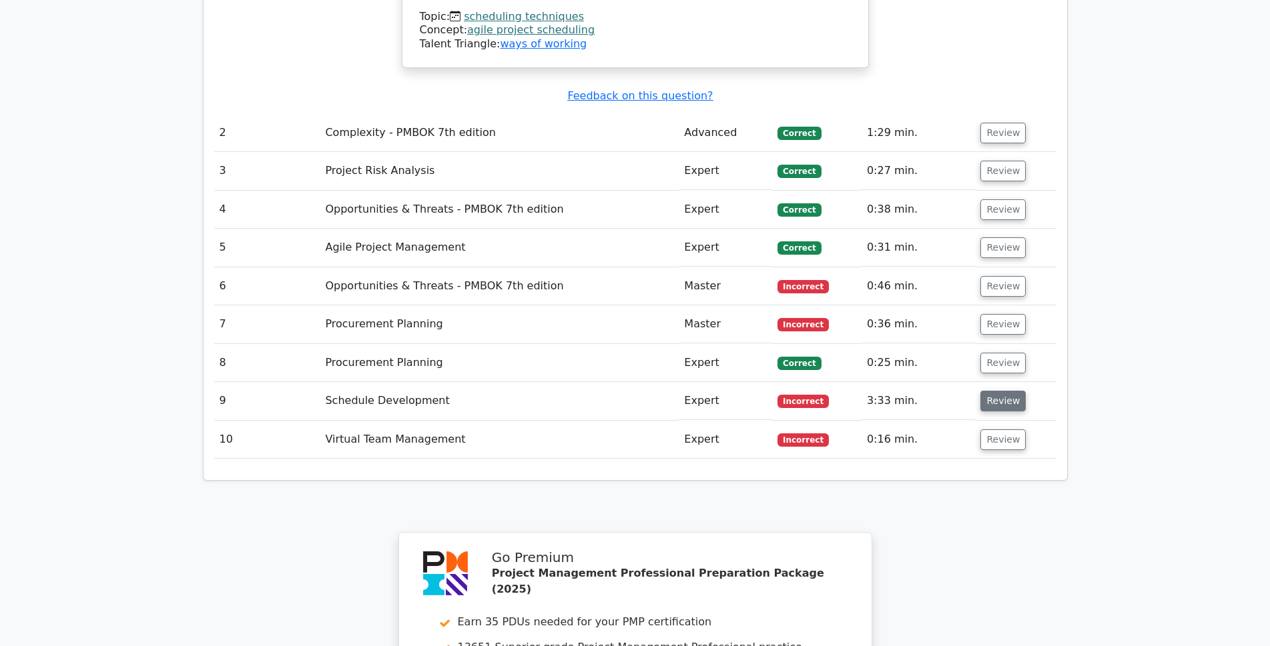
click at [1005, 391] on button "Review" at bounding box center [1002, 401] width 45 height 21
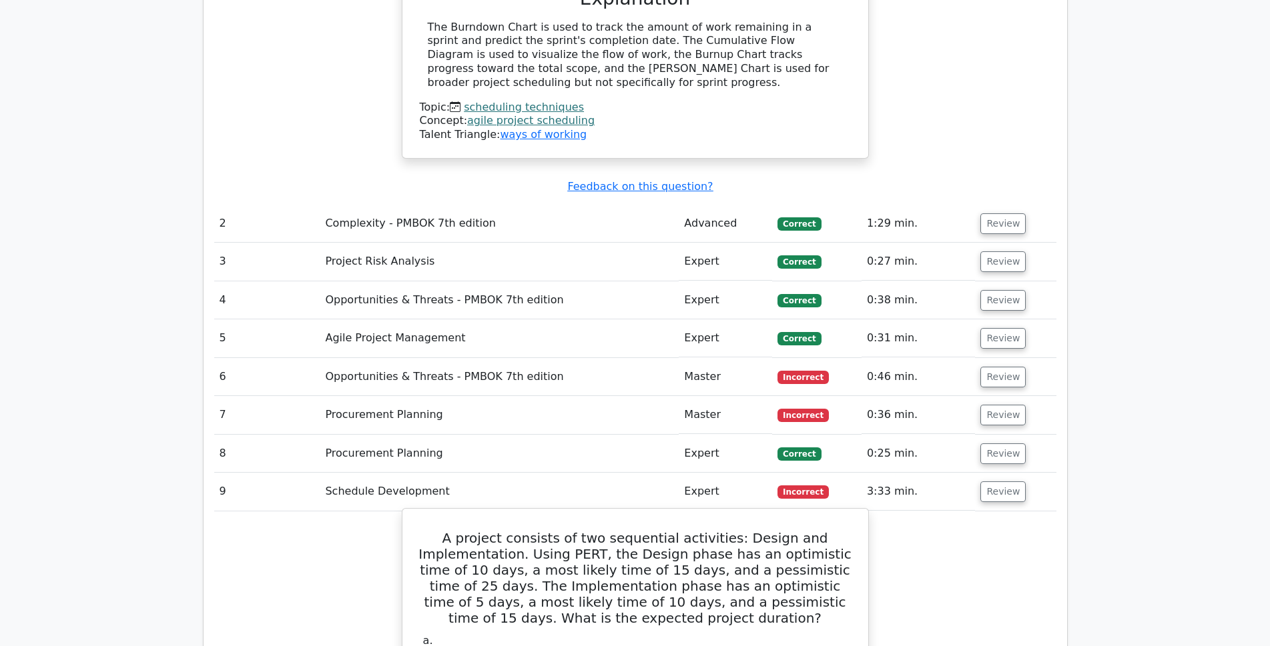
scroll to position [1468, 0]
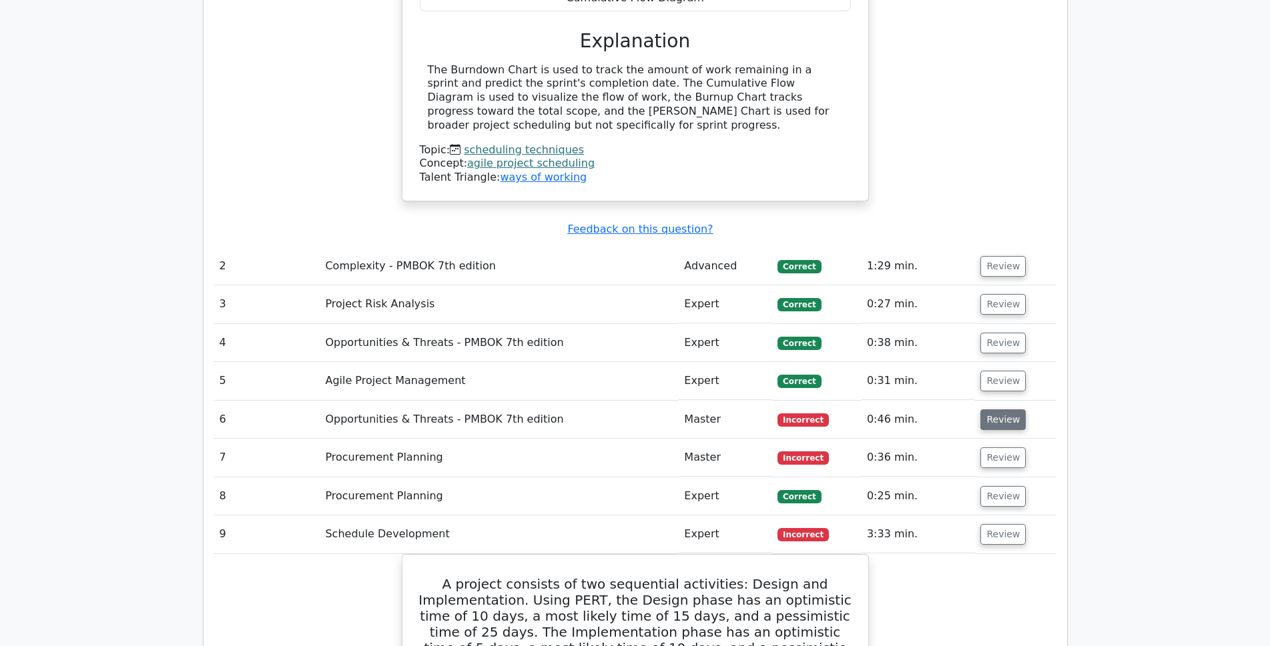
click at [993, 410] on button "Review" at bounding box center [1002, 420] width 45 height 21
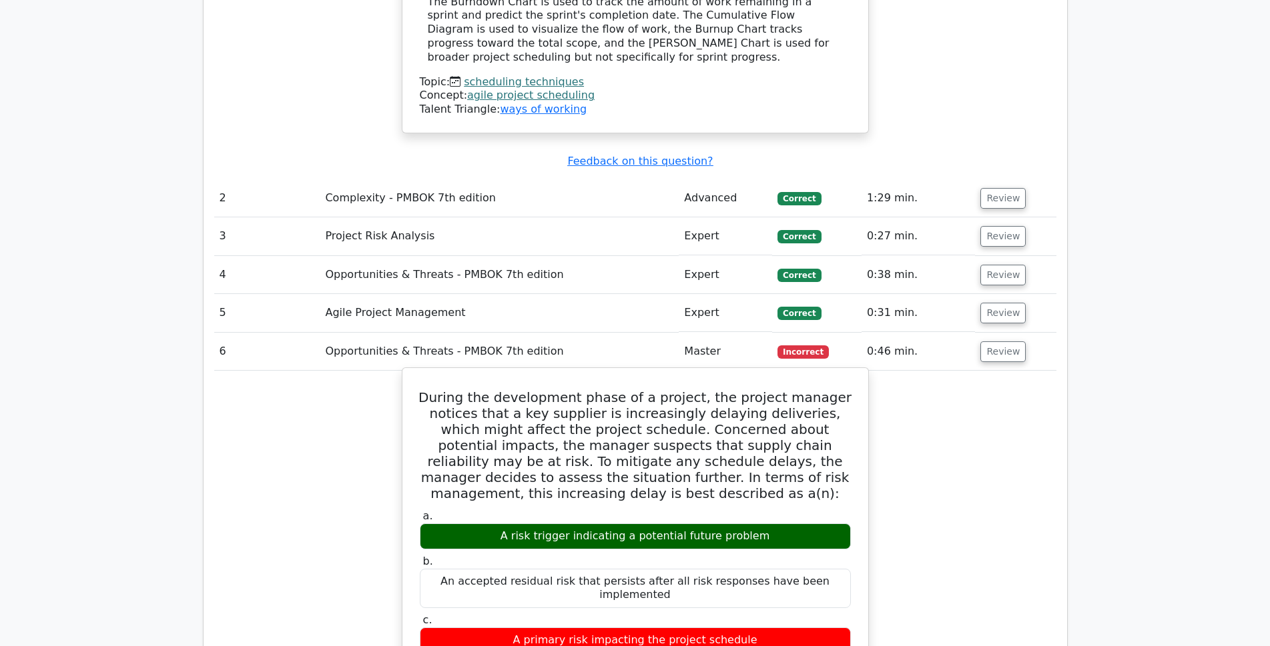
scroll to position [1534, 0]
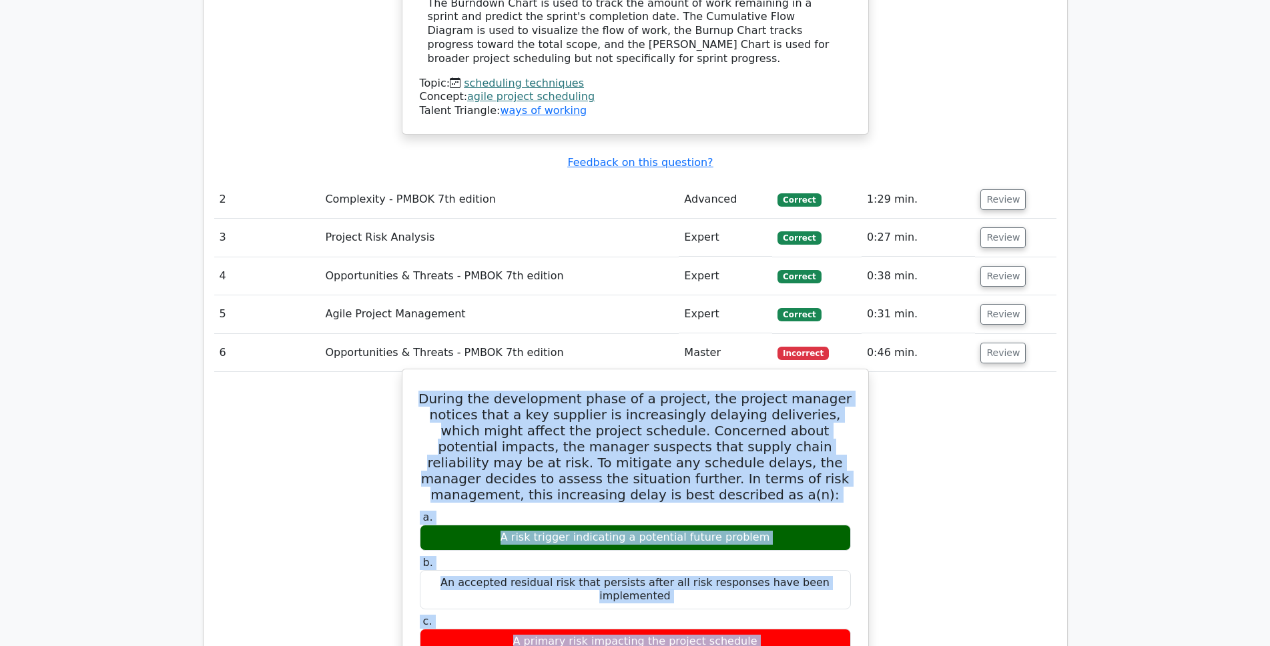
drag, startPoint x: 441, startPoint y: 334, endPoint x: 789, endPoint y: 570, distance: 420.6
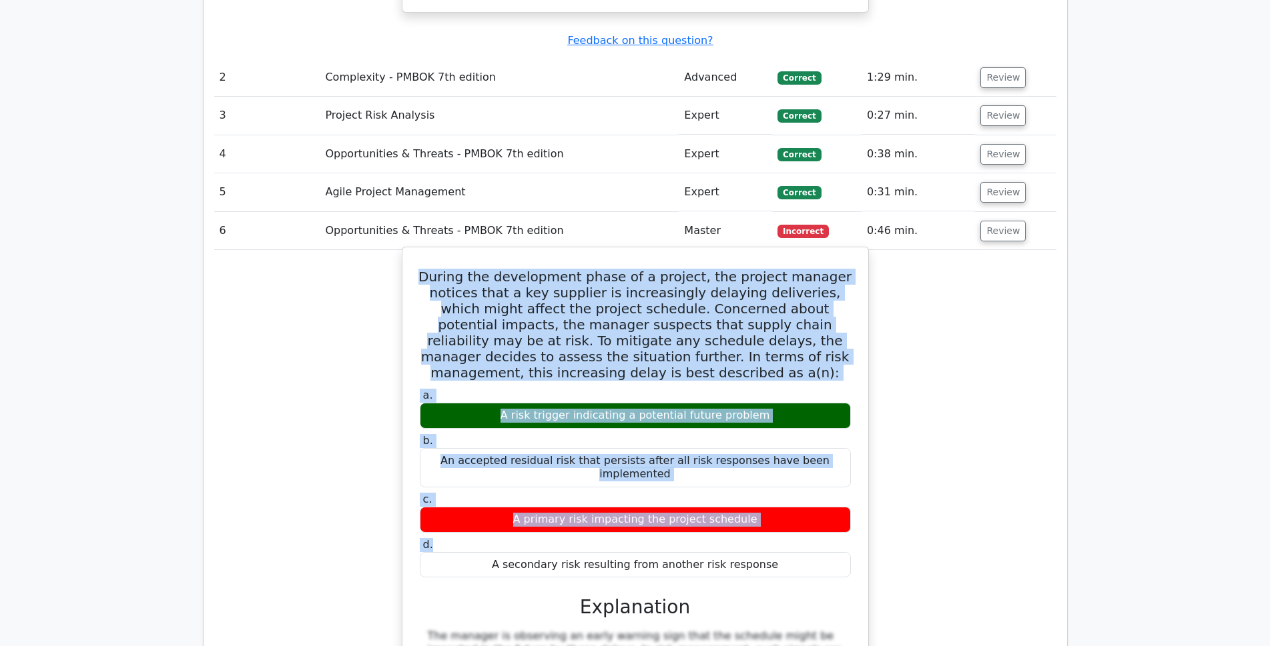
scroll to position [1668, 0]
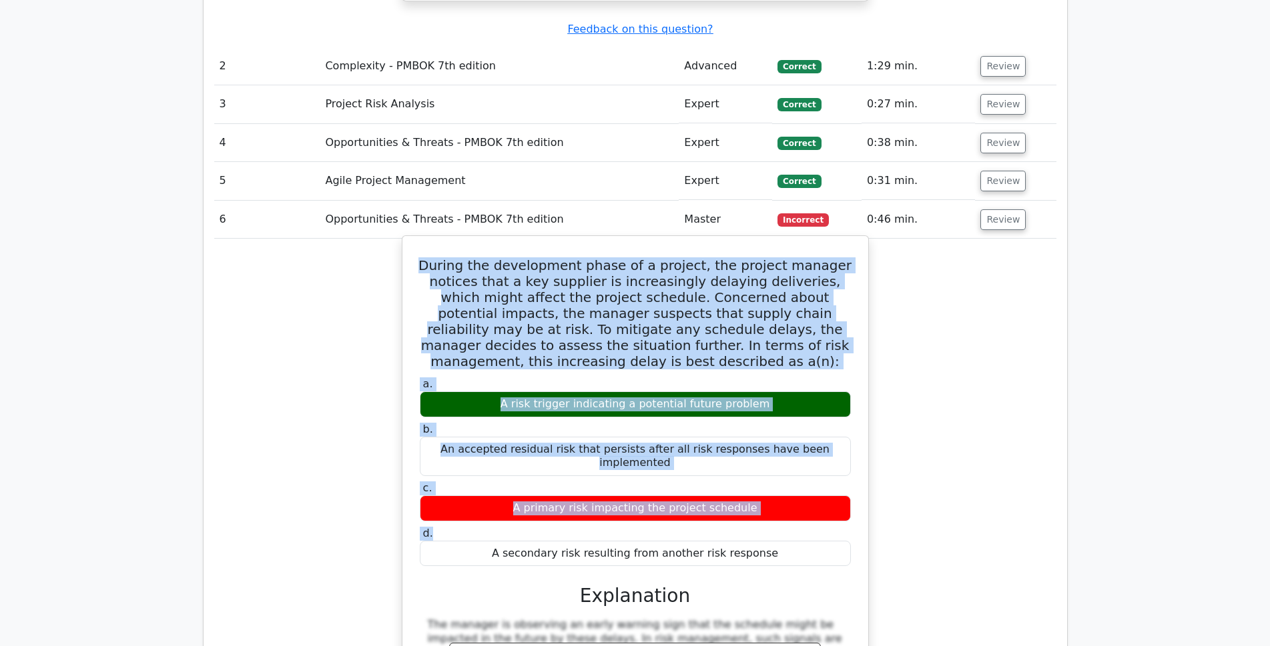
drag, startPoint x: 763, startPoint y: 478, endPoint x: 433, endPoint y: 204, distance: 428.8
click at [433, 241] on div "During the development phase of a project, the project manager notices that a k…" at bounding box center [635, 528] width 455 height 574
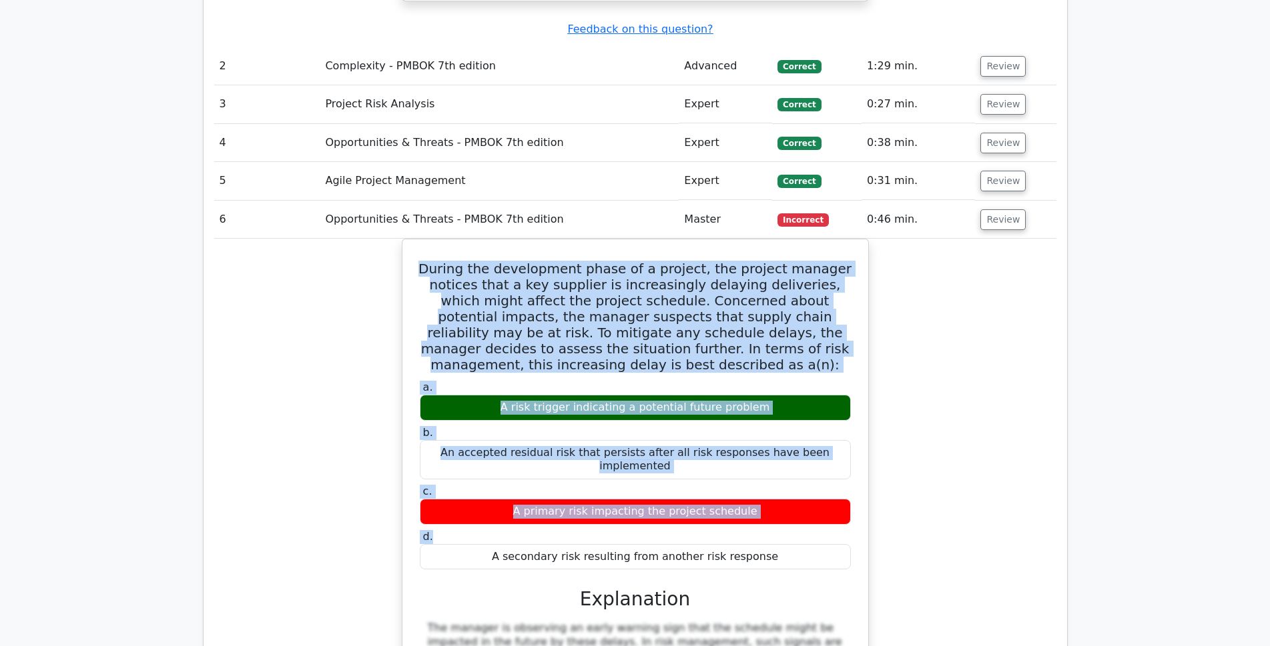
copy div "During the development phase of a project, the project manager notices that a k…"
